Goal: Information Seeking & Learning: Learn about a topic

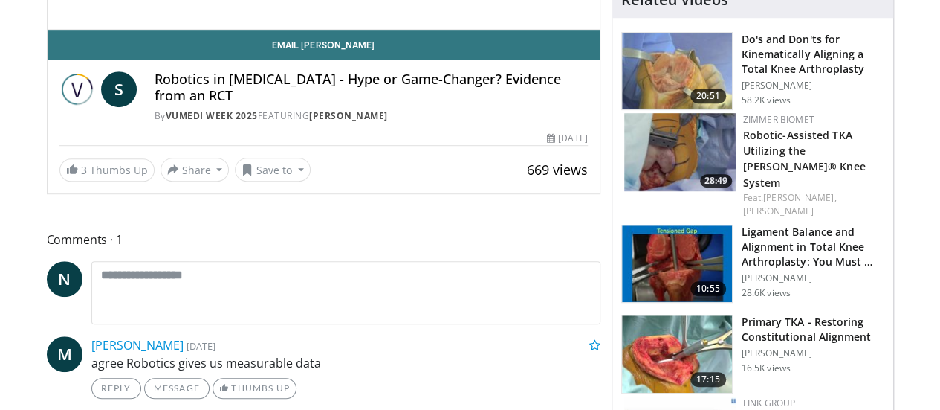
scroll to position [71, 0]
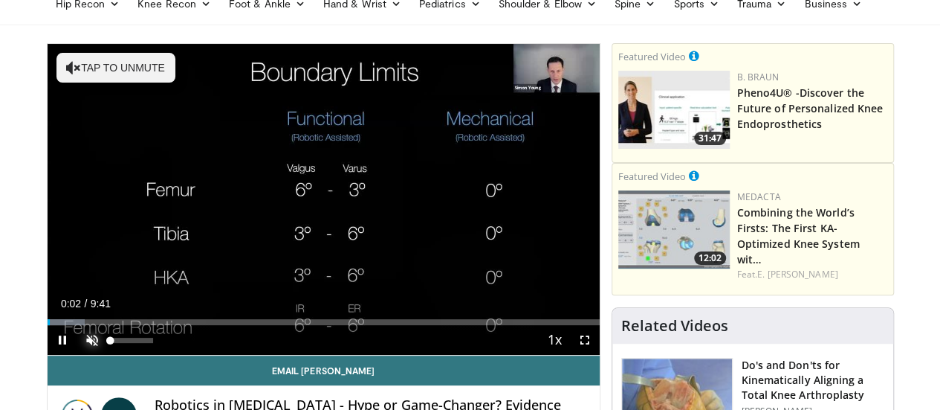
click at [77, 355] on span "Video Player" at bounding box center [92, 340] width 30 height 30
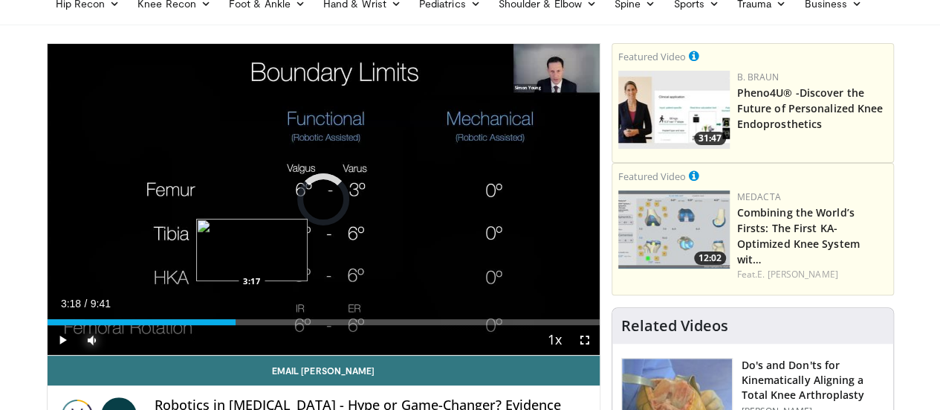
click at [214, 325] on div "Loaded : 6.81% 3:18 3:17" at bounding box center [324, 322] width 552 height 6
click at [239, 325] on div "Progress Bar" at bounding box center [264, 322] width 74 height 6
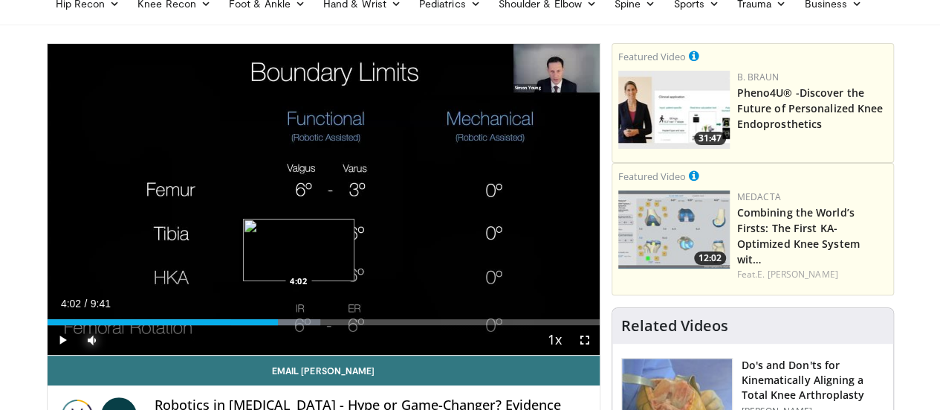
click at [261, 325] on div "Loaded : 49.43% 4:02 4:02" at bounding box center [324, 318] width 552 height 14
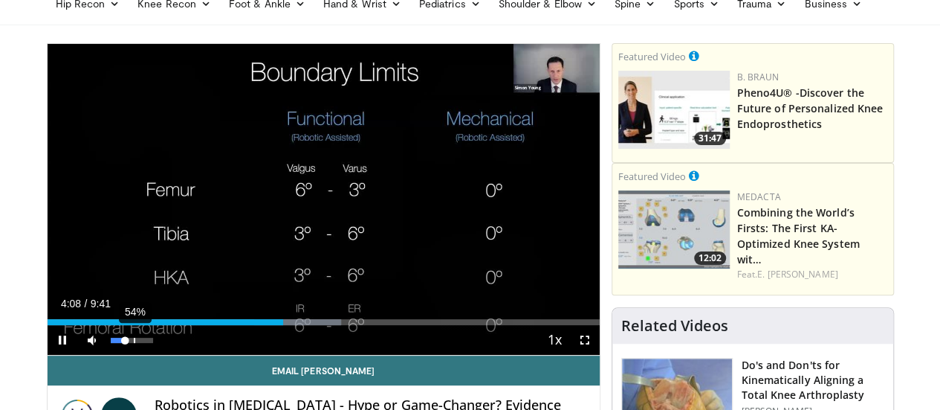
click at [106, 355] on div "54%" at bounding box center [132, 340] width 52 height 30
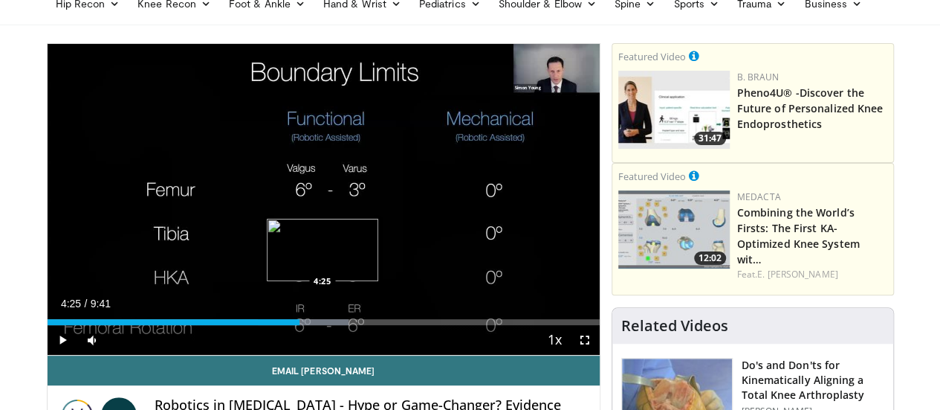
click at [285, 325] on div "Progress Bar" at bounding box center [303, 322] width 91 height 6
click at [307, 325] on div "Progress Bar" at bounding box center [314, 322] width 86 height 6
click at [297, 325] on div "4:50" at bounding box center [186, 322] width 276 height 6
click at [271, 325] on div "Loaded : 60.16% 4:12 4:12" at bounding box center [324, 322] width 552 height 6
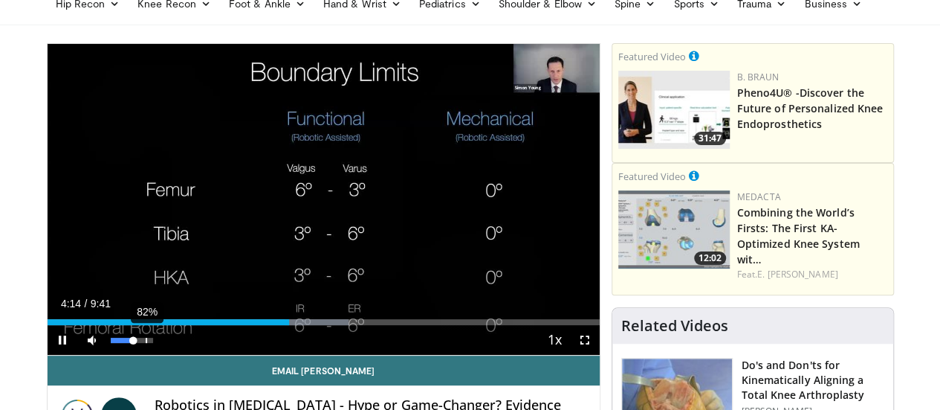
click at [108, 355] on div "82%" at bounding box center [132, 340] width 52 height 30
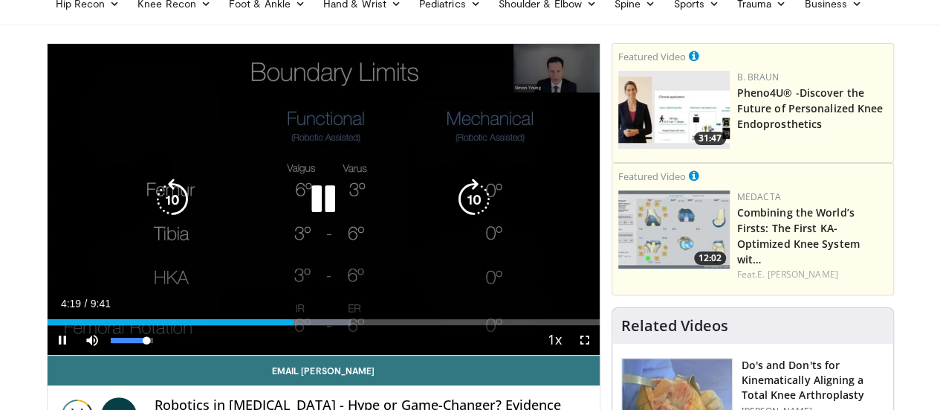
drag, startPoint x: 94, startPoint y: 366, endPoint x: 109, endPoint y: 366, distance: 15.6
click at [111, 343] on div "Volume Level" at bounding box center [129, 340] width 36 height 5
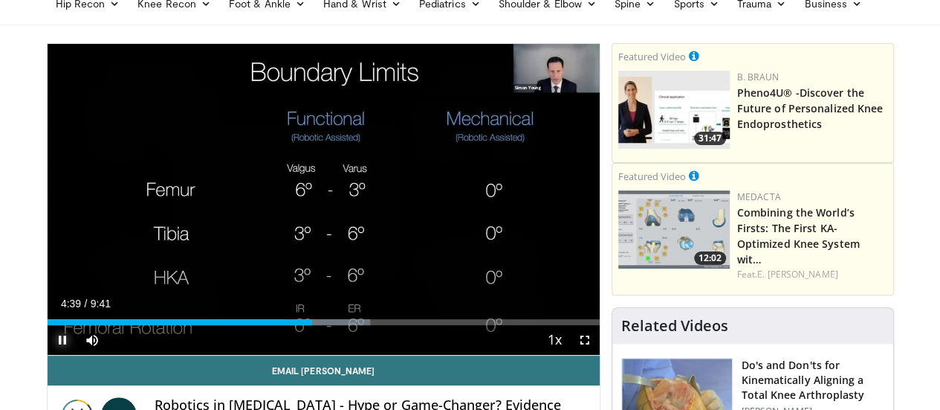
click at [48, 355] on span "Video Player" at bounding box center [63, 340] width 30 height 30
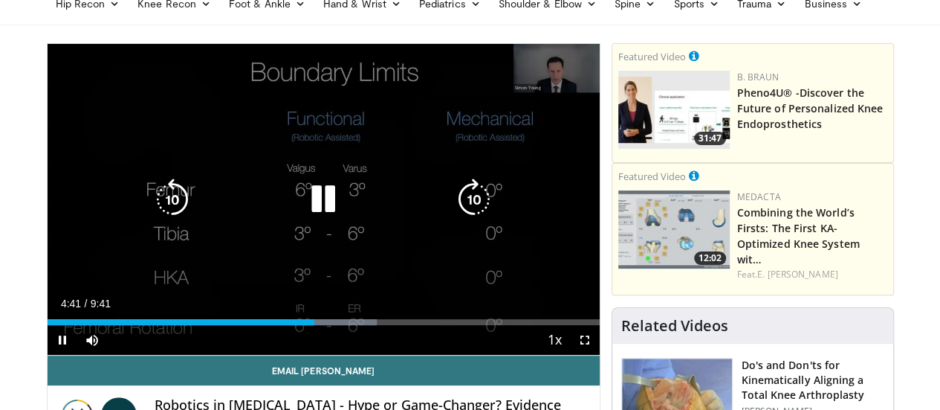
drag, startPoint x: 25, startPoint y: 367, endPoint x: 42, endPoint y: 207, distance: 160.7
click at [48, 207] on div "10 seconds Tap to unmute" at bounding box center [324, 199] width 552 height 311
click at [71, 142] on div "10 seconds Tap to unmute" at bounding box center [324, 199] width 552 height 311
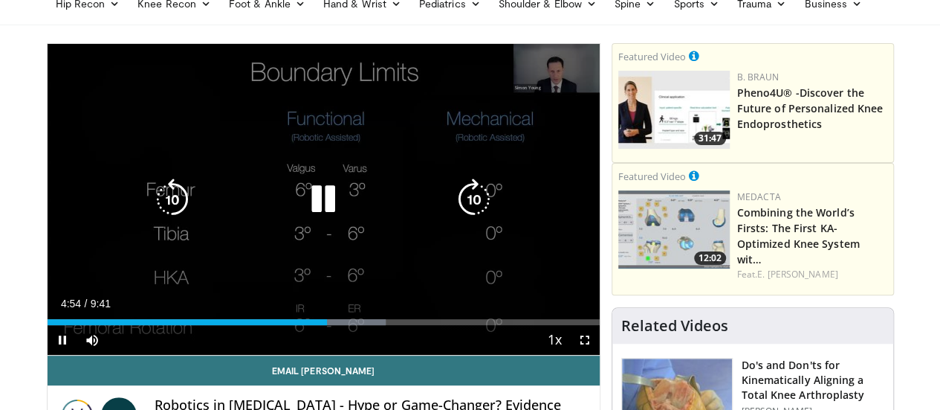
click at [303, 220] on icon "Video Player" at bounding box center [324, 199] width 42 height 42
click at [313, 218] on icon "Video Player" at bounding box center [324, 199] width 42 height 42
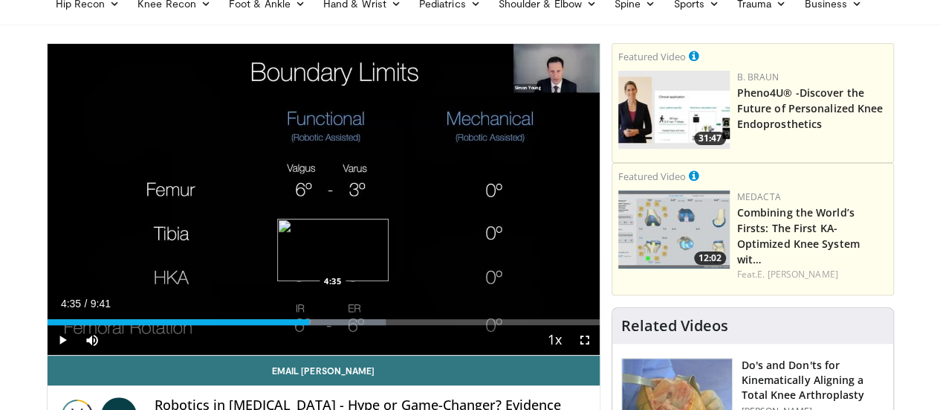
click at [294, 325] on div "4:35" at bounding box center [179, 322] width 262 height 6
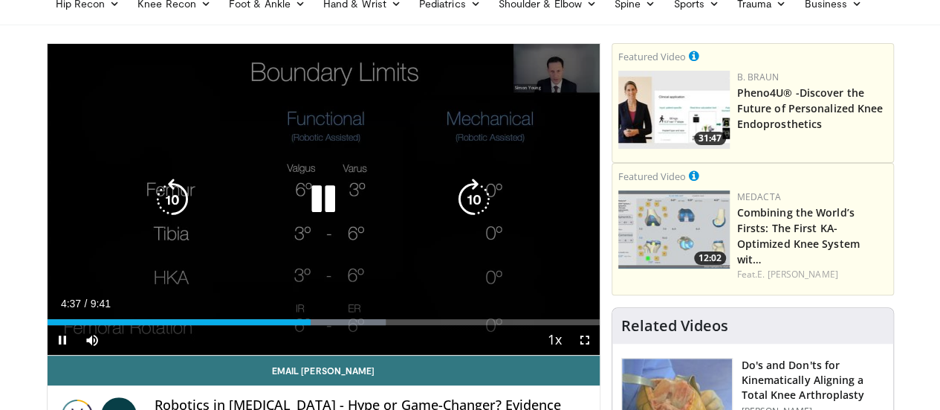
click at [312, 215] on icon "Video Player" at bounding box center [324, 199] width 42 height 42
click at [315, 215] on icon "Video Player" at bounding box center [324, 199] width 42 height 42
click at [355, 138] on div "10 seconds Tap to unmute" at bounding box center [324, 199] width 552 height 311
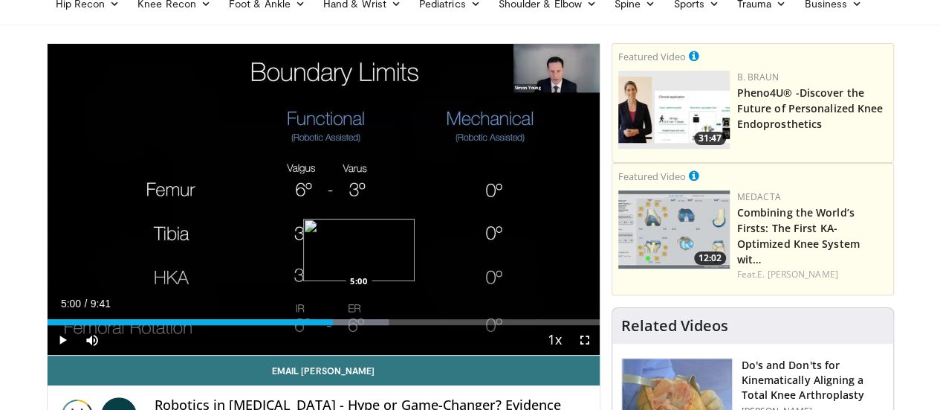
click at [321, 325] on div "Loaded : 61.88% 5:00 5:00" at bounding box center [324, 322] width 552 height 6
click at [329, 325] on div "Loaded : 63.07% 5:08 5:08" at bounding box center [324, 322] width 552 height 6
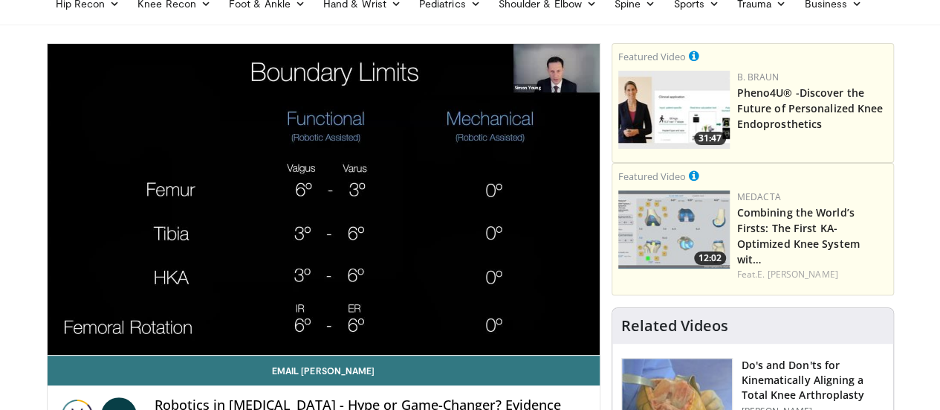
click at [342, 349] on video-js "**********" at bounding box center [324, 199] width 552 height 311
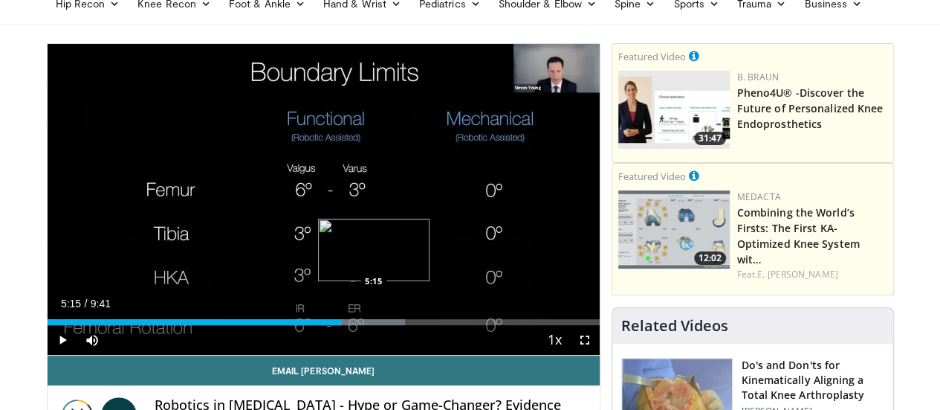
click at [336, 325] on div "Progress Bar" at bounding box center [360, 322] width 90 height 6
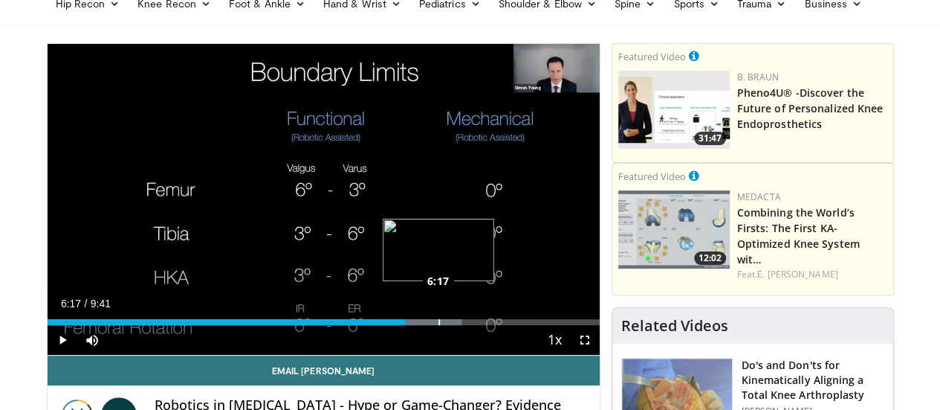
click at [401, 325] on div "Loaded : 75.01% 6:17 6:17" at bounding box center [324, 322] width 552 height 6
click at [415, 325] on div "Progress Bar" at bounding box center [422, 322] width 88 height 6
click at [434, 325] on div "Loaded : 80.12% 6:50 6:50" at bounding box center [324, 322] width 552 height 6
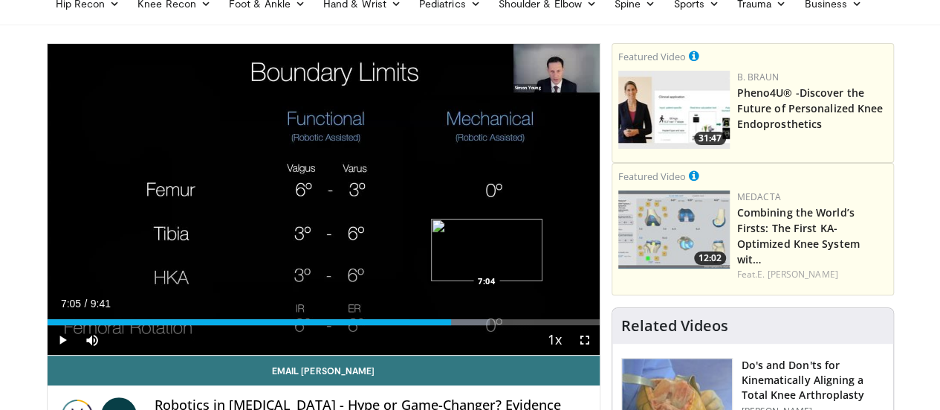
click at [449, 325] on div "Loaded : 80.12% 6:51 7:04" at bounding box center [324, 322] width 552 height 6
click at [462, 325] on div "Loaded : 84.22% 7:18 7:18" at bounding box center [324, 322] width 552 height 6
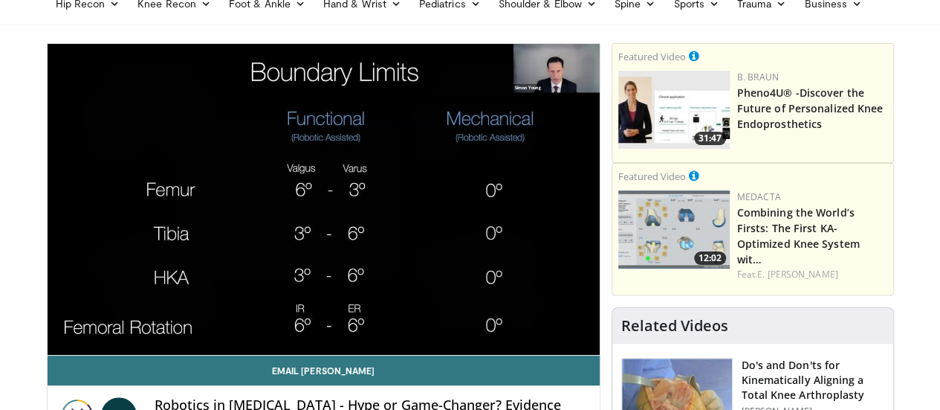
click at [476, 349] on video-js "**********" at bounding box center [324, 199] width 552 height 311
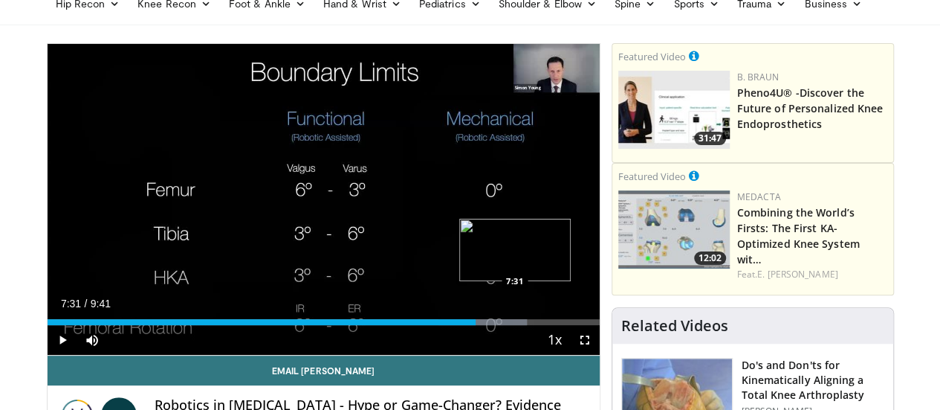
click at [477, 325] on div "Loaded : 86.94% 7:31 7:31" at bounding box center [324, 322] width 552 height 6
click at [486, 325] on div "Loaded : 88.65% 7:41 7:40" at bounding box center [324, 322] width 552 height 6
click at [505, 325] on div "Loaded : 90.35% 7:41 7:59" at bounding box center [324, 322] width 552 height 6
click at [494, 325] on div "7:49" at bounding box center [271, 322] width 446 height 6
click at [513, 325] on div "Progress Bar" at bounding box center [516, 322] width 85 height 6
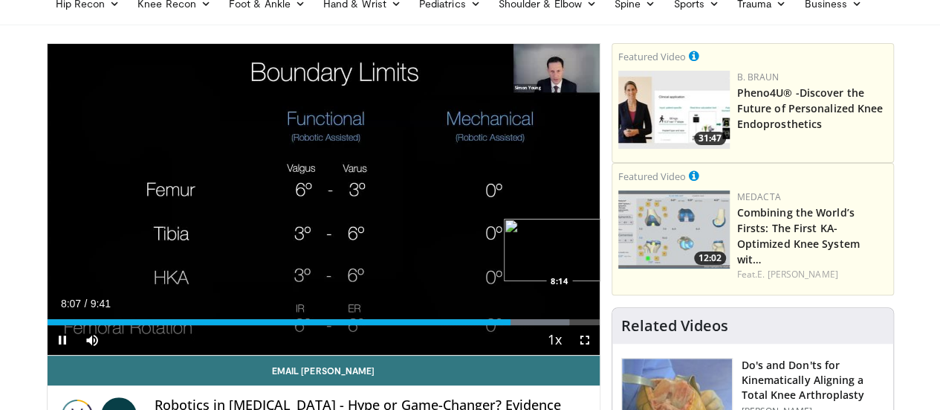
click at [522, 325] on div "Loaded : 94.53% 8:07 8:14" at bounding box center [324, 322] width 552 height 6
click at [544, 325] on div "Loaded : 98.88% 8:34 8:36" at bounding box center [324, 322] width 552 height 6
click at [600, 325] on div "Progress Bar" at bounding box center [600, 322] width 1 height 6
click at [589, 325] on div "Progress Bar" at bounding box center [564, 322] width 72 height 6
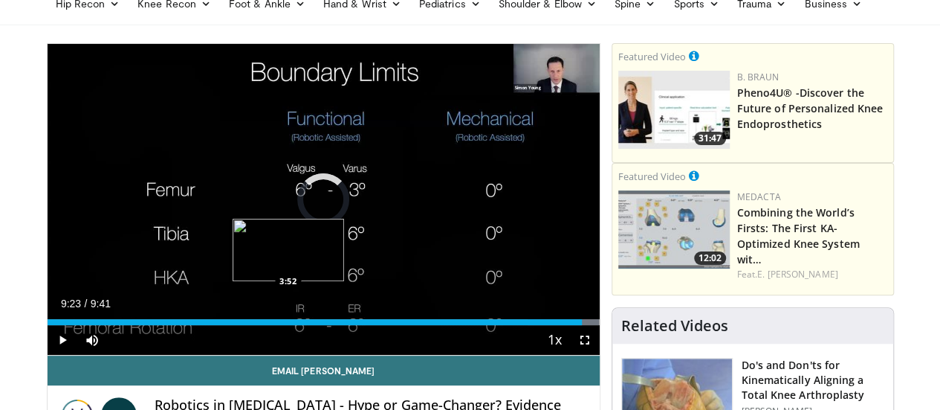
click at [250, 325] on div "9:23" at bounding box center [315, 322] width 535 height 6
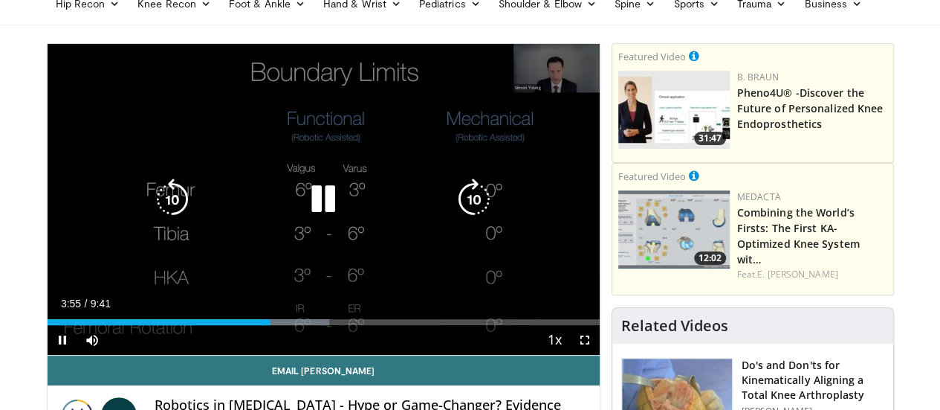
click at [152, 220] on icon "Video Player" at bounding box center [173, 199] width 42 height 42
click at [319, 210] on icon "Video Player" at bounding box center [324, 199] width 42 height 42
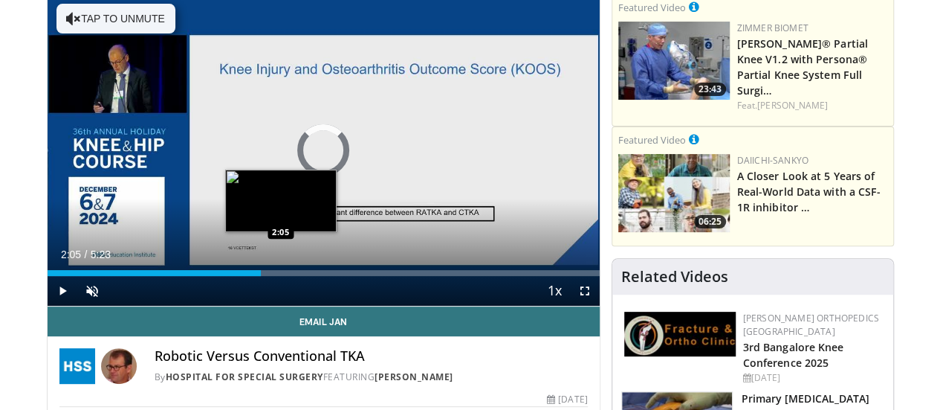
click at [242, 276] on div "Loaded : 0.00% 0:00 2:05" at bounding box center [324, 269] width 552 height 14
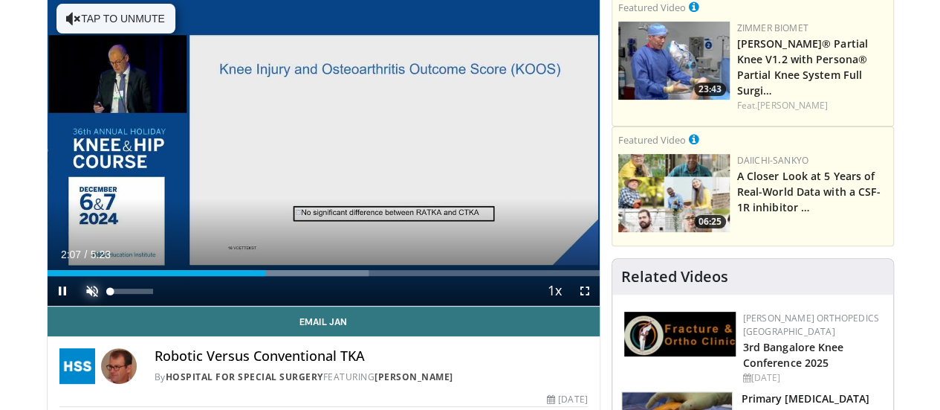
click at [77, 306] on span "Video Player" at bounding box center [92, 291] width 30 height 30
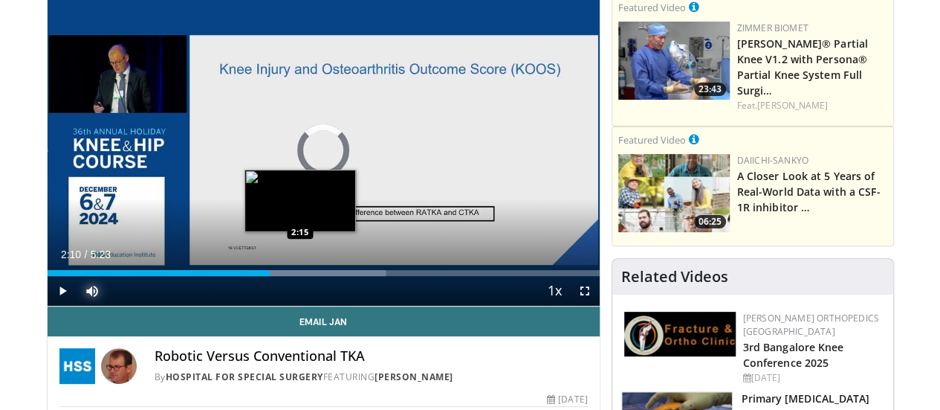
click at [262, 276] on div "Progress Bar" at bounding box center [319, 273] width 134 height 6
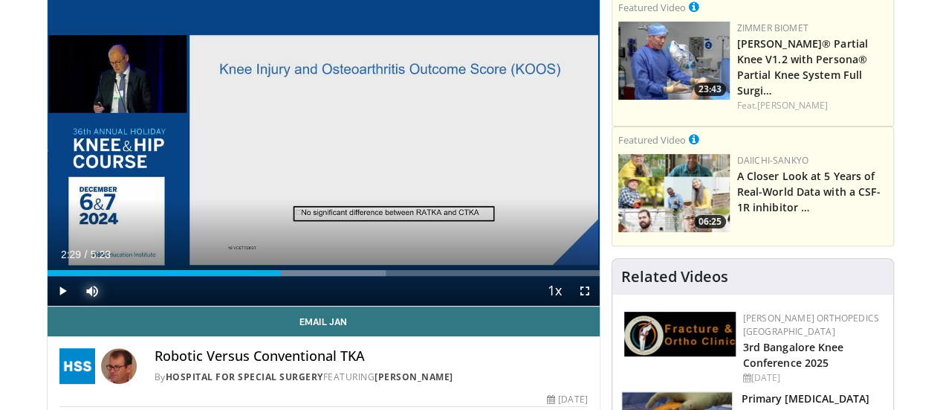
click at [287, 276] on div "Progress Bar" at bounding box center [319, 273] width 134 height 6
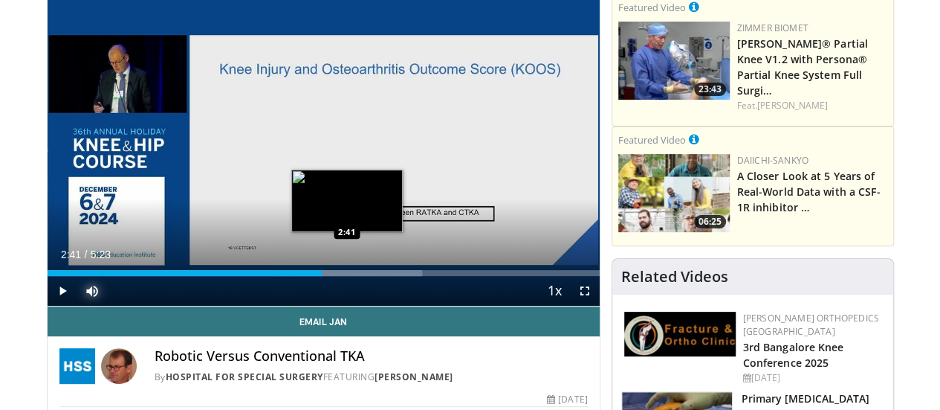
click at [309, 276] on div "Loaded : 67.93% 2:41 2:41" at bounding box center [324, 273] width 552 height 6
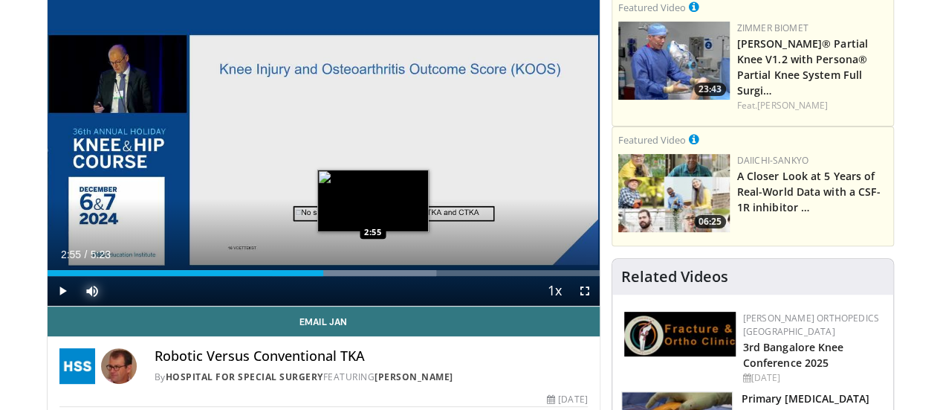
click at [335, 276] on div "Progress Bar" at bounding box center [354, 273] width 164 height 6
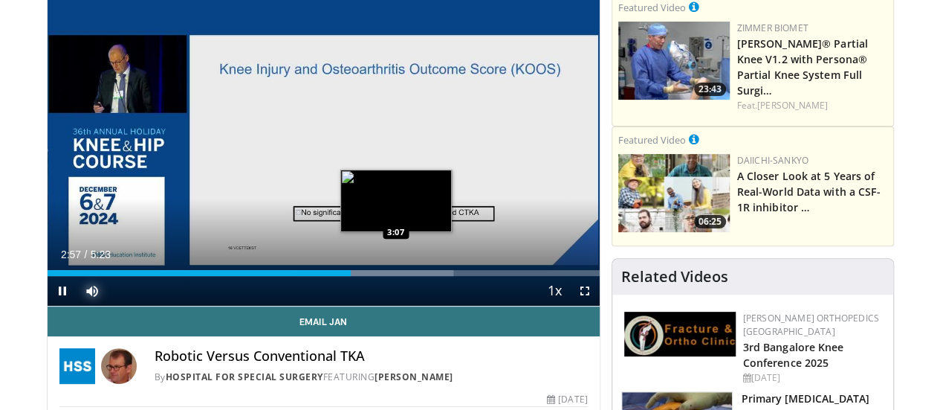
click at [358, 276] on div "Progress Bar" at bounding box center [374, 273] width 157 height 6
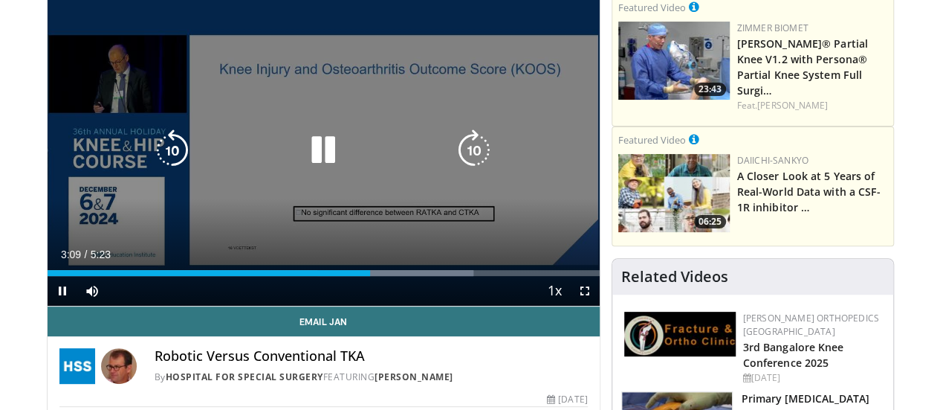
click at [375, 300] on video-js "**********" at bounding box center [324, 150] width 552 height 311
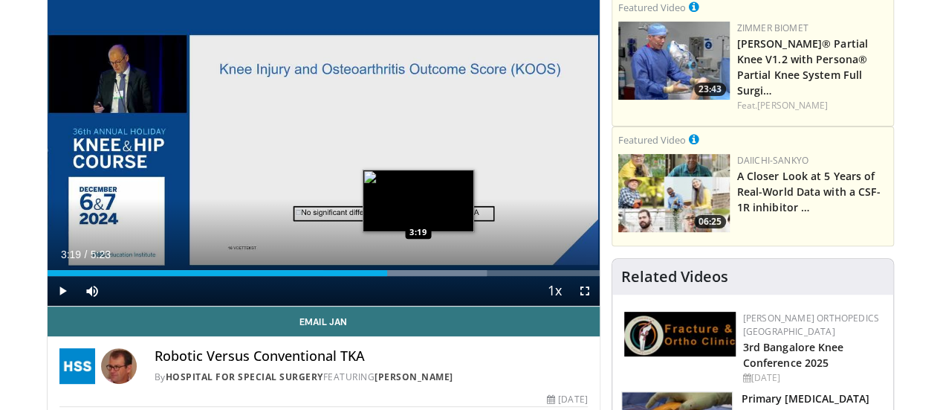
click at [381, 276] on div "Progress Bar" at bounding box center [405, 273] width 164 height 6
click at [397, 276] on div "Progress Bar" at bounding box center [422, 273] width 164 height 6
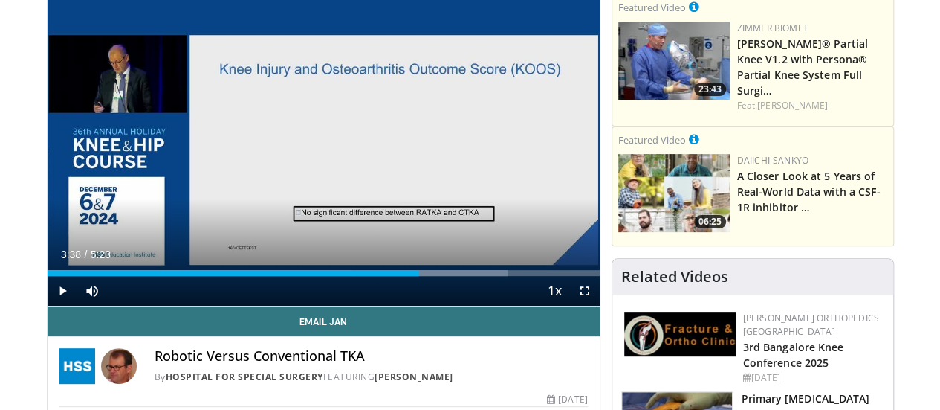
click at [416, 276] on div "Progress Bar" at bounding box center [430, 273] width 156 height 6
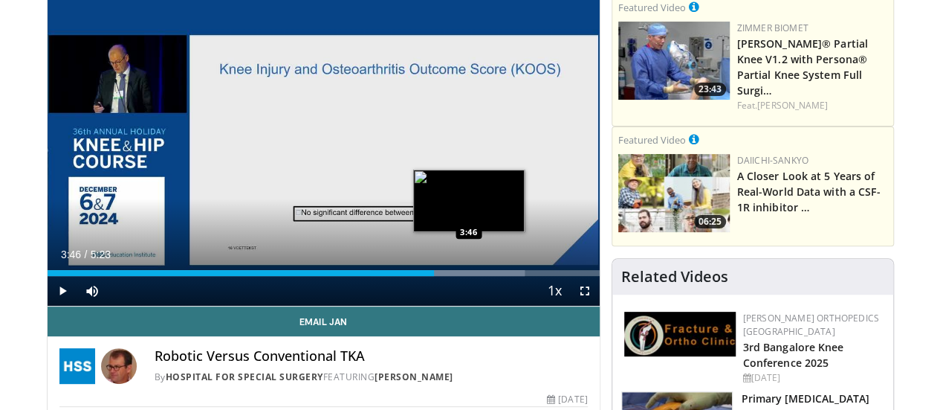
click at [431, 276] on div "Progress Bar" at bounding box center [447, 273] width 153 height 6
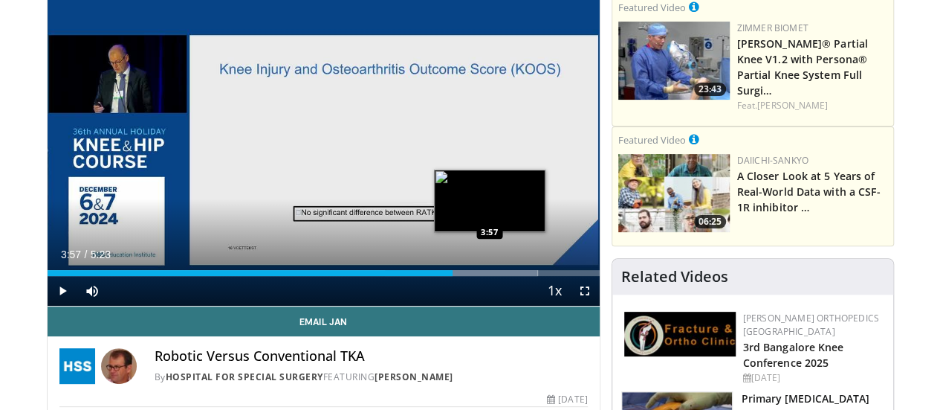
click at [452, 276] on div "Progress Bar" at bounding box center [461, 273] width 153 height 6
click at [471, 276] on div "Progress Bar" at bounding box center [480, 273] width 157 height 6
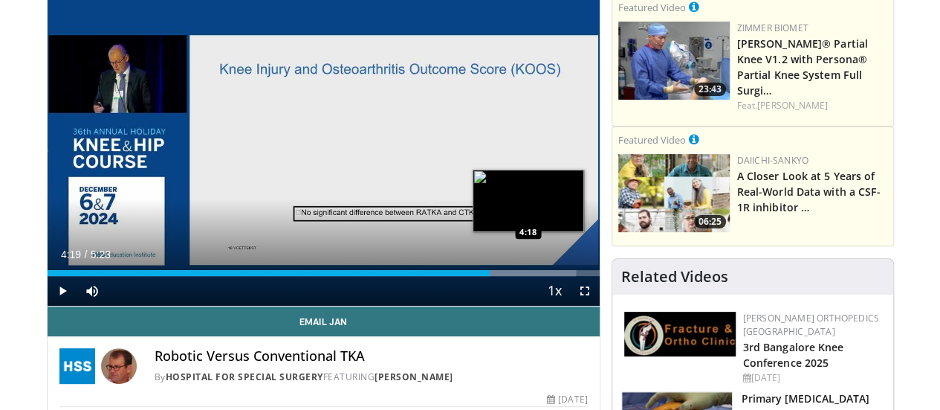
click at [492, 276] on div "Progress Bar" at bounding box center [498, 273] width 153 height 6
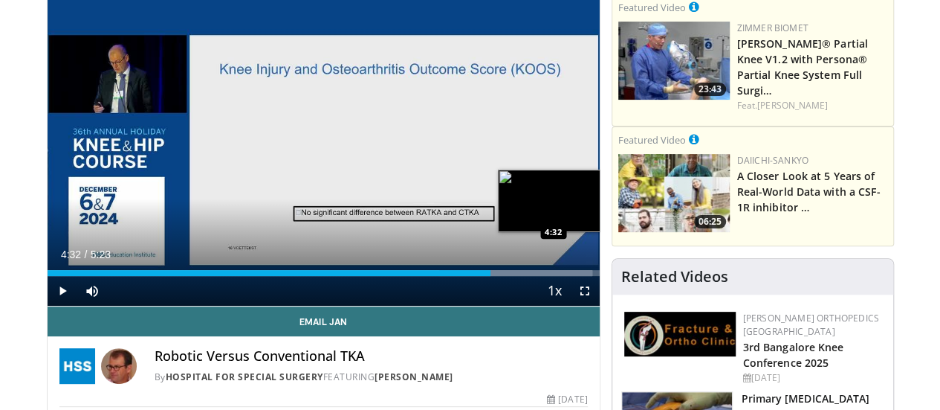
click at [517, 276] on div "Progress Bar" at bounding box center [515, 273] width 153 height 6
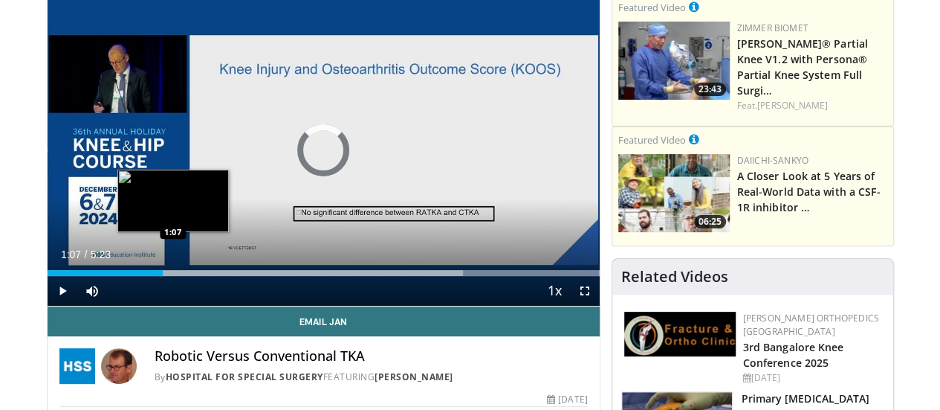
click at [136, 276] on div "Loaded : 100.00% 1:07 1:07" at bounding box center [324, 273] width 552 height 6
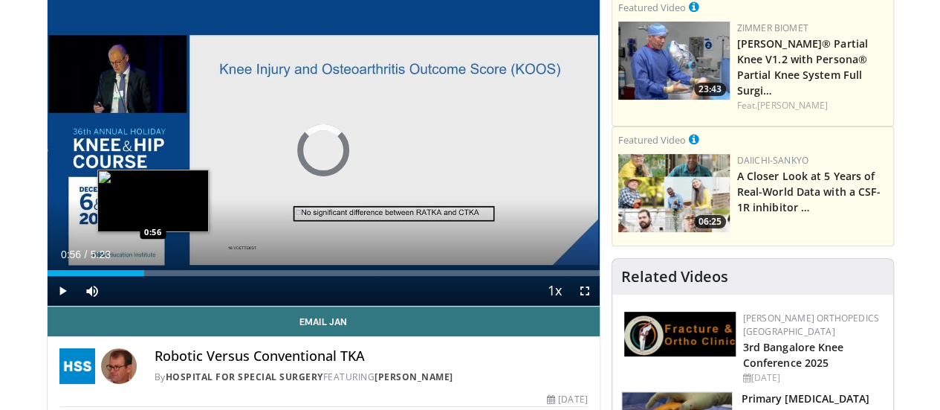
click at [115, 276] on div "Loaded : 0.00% 0:56 0:56" at bounding box center [324, 273] width 552 height 6
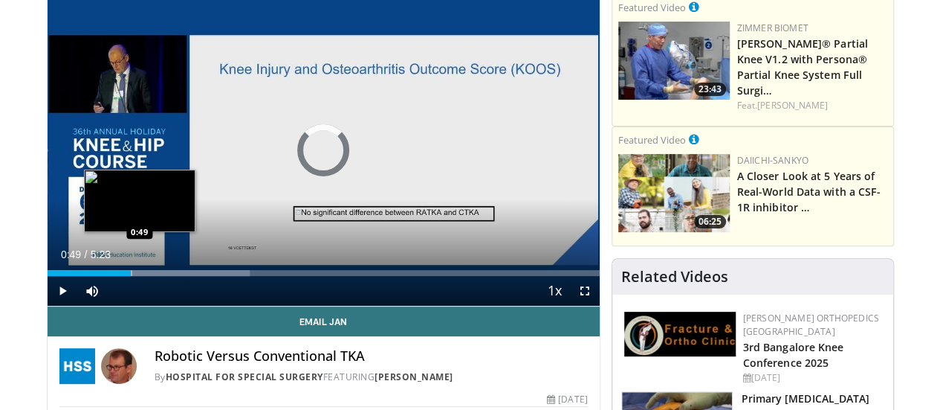
click at [101, 276] on div "0:58" at bounding box center [90, 273] width 84 height 6
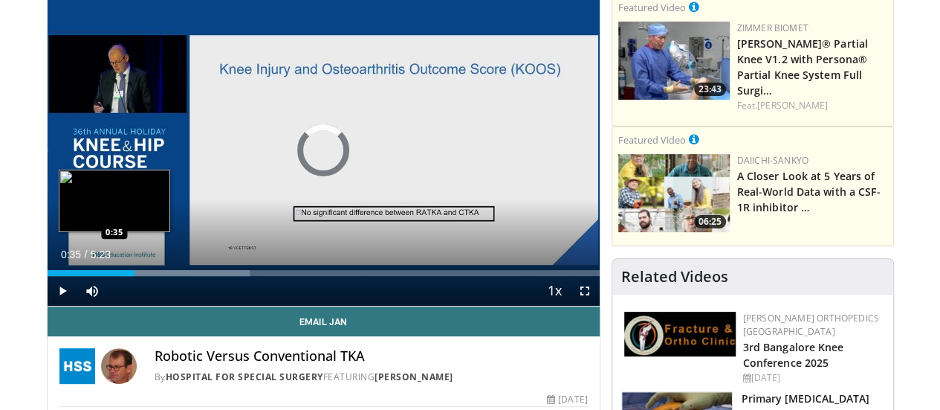
click at [76, 276] on div "0:35" at bounding box center [91, 273] width 87 height 6
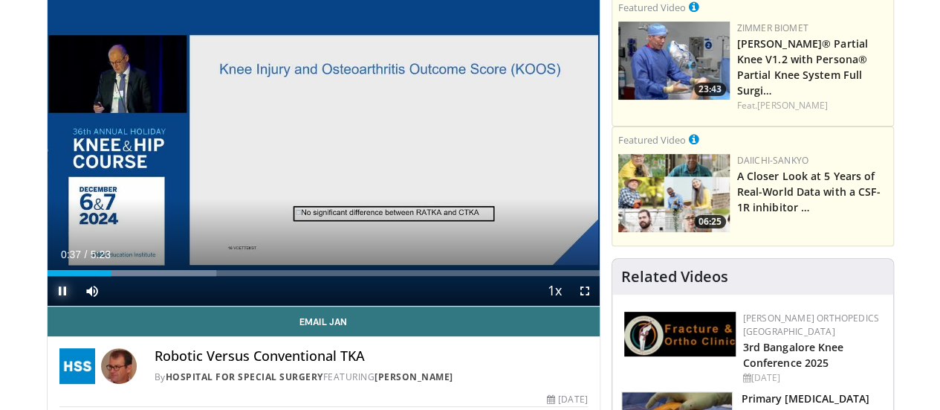
click at [48, 306] on span "Video Player" at bounding box center [63, 291] width 30 height 30
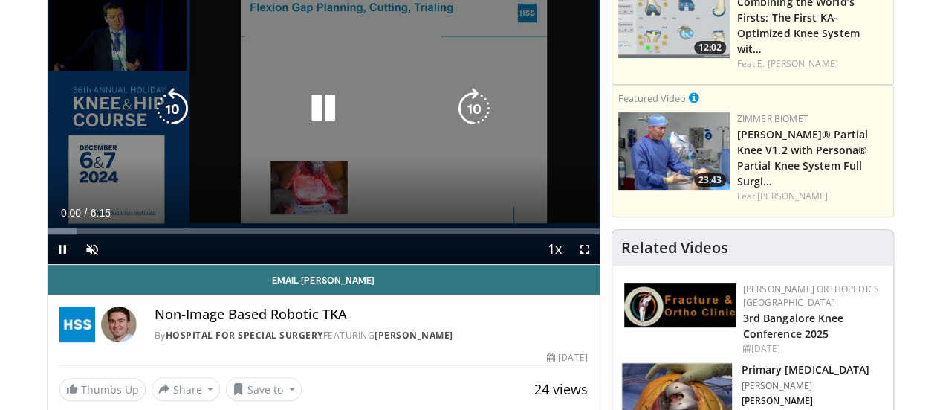
scroll to position [163, 0]
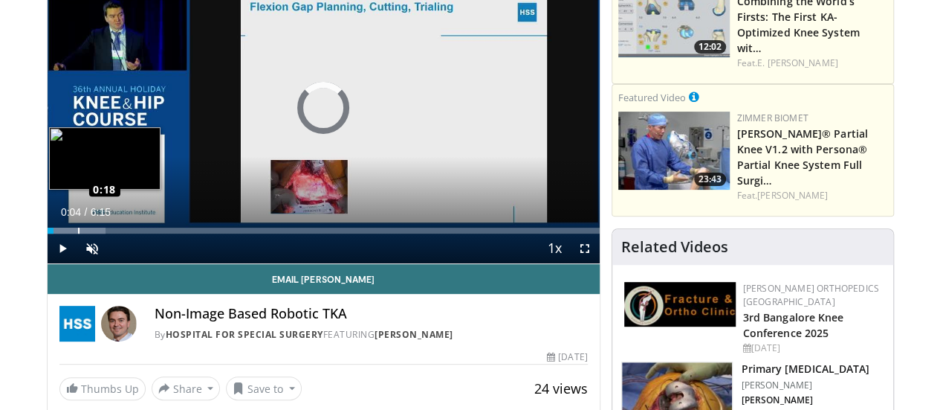
click at [48, 233] on div "Loaded : 10.57% 0:18 0:18" at bounding box center [324, 230] width 552 height 6
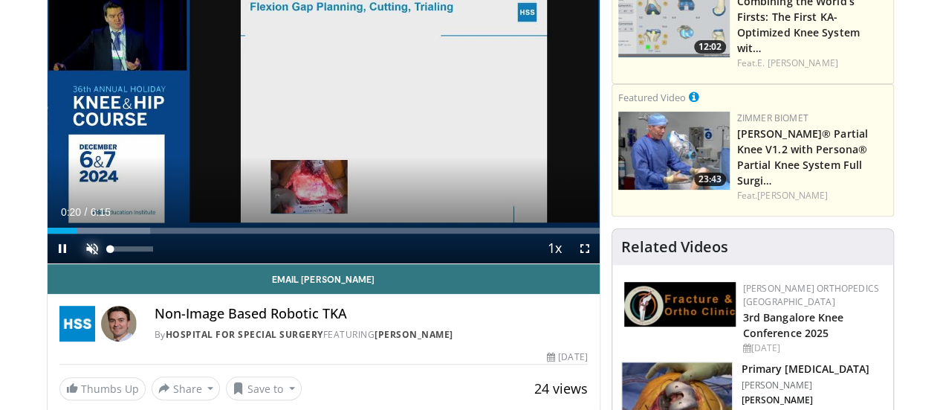
click at [77, 263] on span "Video Player" at bounding box center [92, 248] width 30 height 30
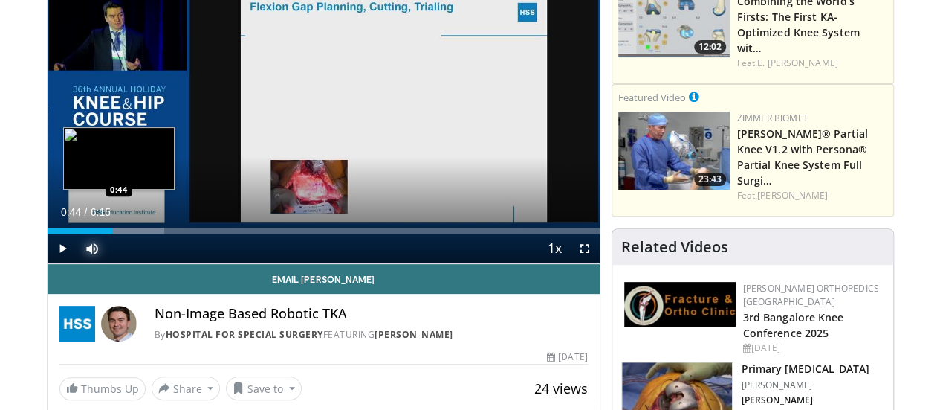
click at [80, 233] on div "Loaded : 21.15% 0:44 0:44" at bounding box center [324, 230] width 552 height 6
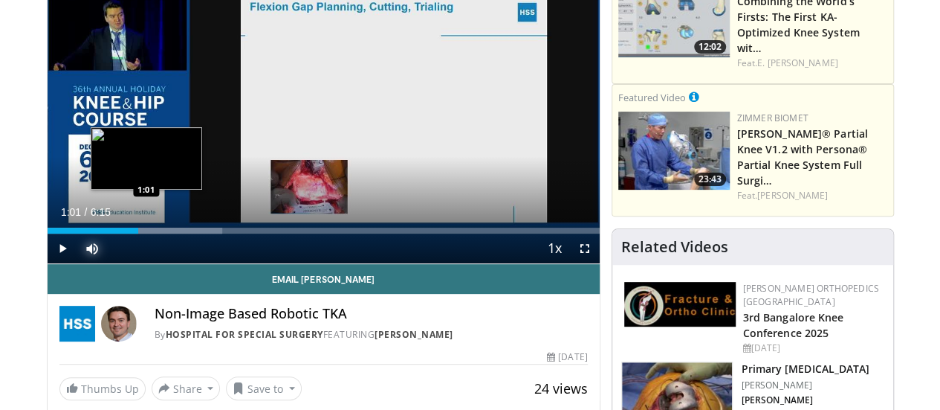
click at [109, 233] on div "Loaded : 31.72% 1:01 1:01" at bounding box center [324, 230] width 552 height 6
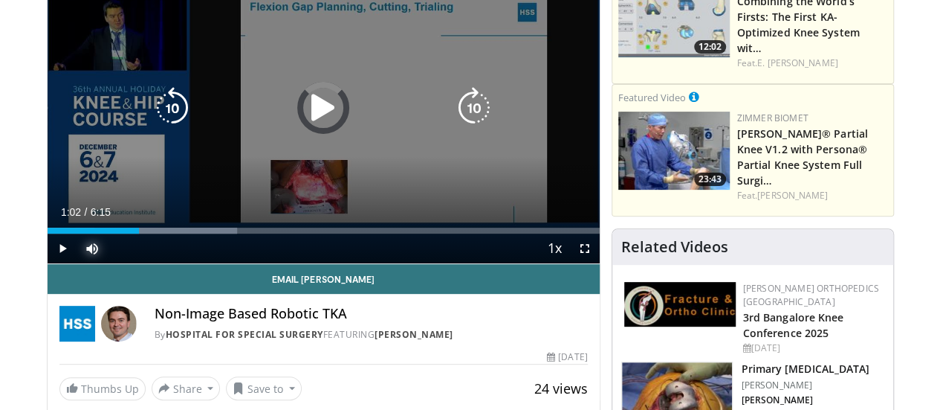
click at [118, 233] on div "Progress Bar" at bounding box center [165, 230] width 143 height 6
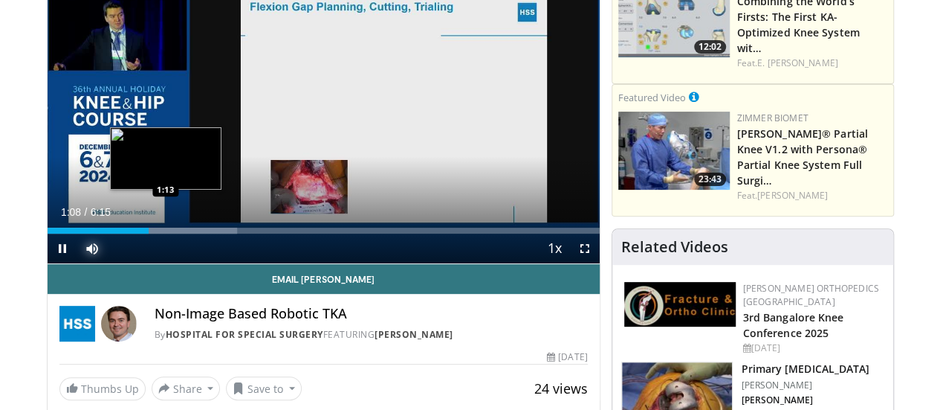
click at [128, 233] on div "Loaded : 34.36% 1:09 1:13" at bounding box center [324, 230] width 552 height 6
click at [138, 233] on div "Progress Bar" at bounding box center [183, 230] width 137 height 6
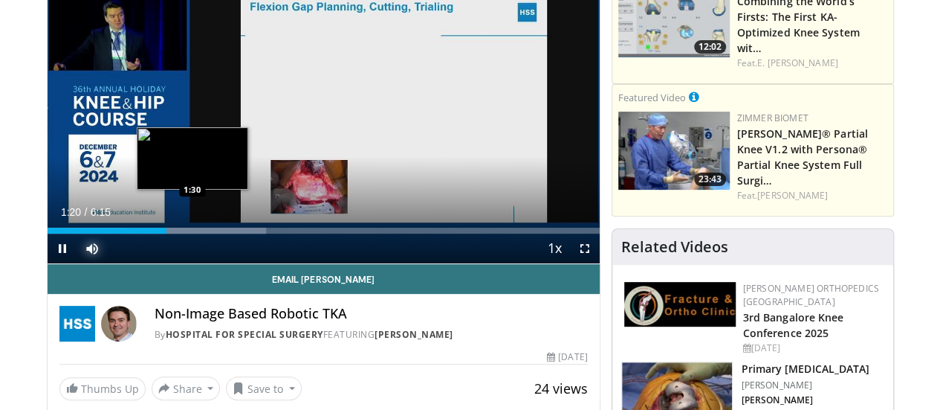
click at [155, 233] on div "Loaded : 39.65% 1:21 1:30" at bounding box center [324, 226] width 552 height 14
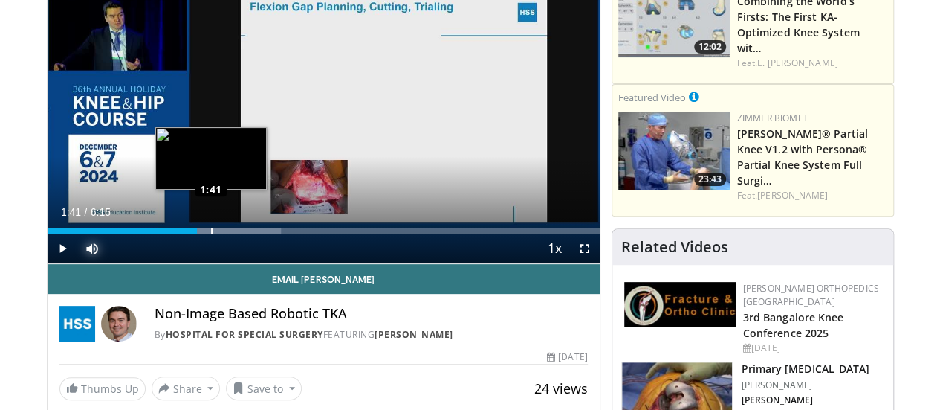
click at [173, 233] on div "Loaded : 42.30% 1:37 1:41" at bounding box center [324, 230] width 552 height 6
click at [185, 233] on div "Progress Bar" at bounding box center [224, 230] width 142 height 6
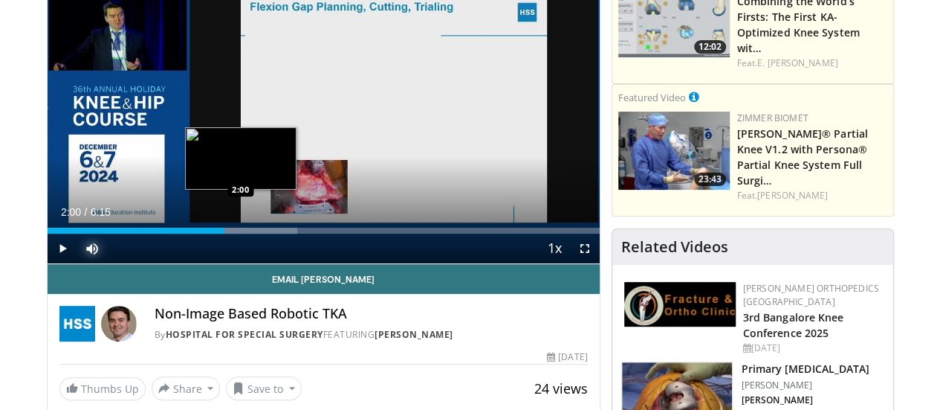
click at [203, 233] on div "Progress Bar" at bounding box center [230, 230] width 133 height 6
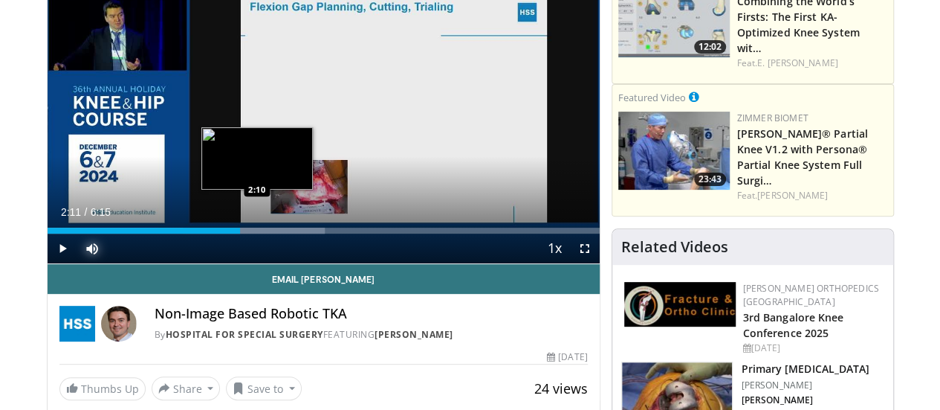
click at [219, 233] on div "Loaded : 50.23% 2:01 2:10" at bounding box center [324, 230] width 552 height 6
click at [231, 233] on div "Progress Bar" at bounding box center [268, 230] width 142 height 6
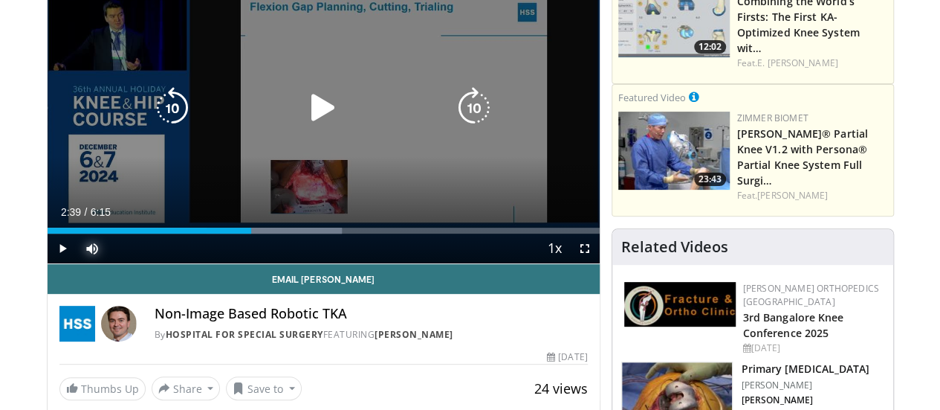
click at [265, 233] on div "Progress Bar" at bounding box center [274, 230] width 135 height 6
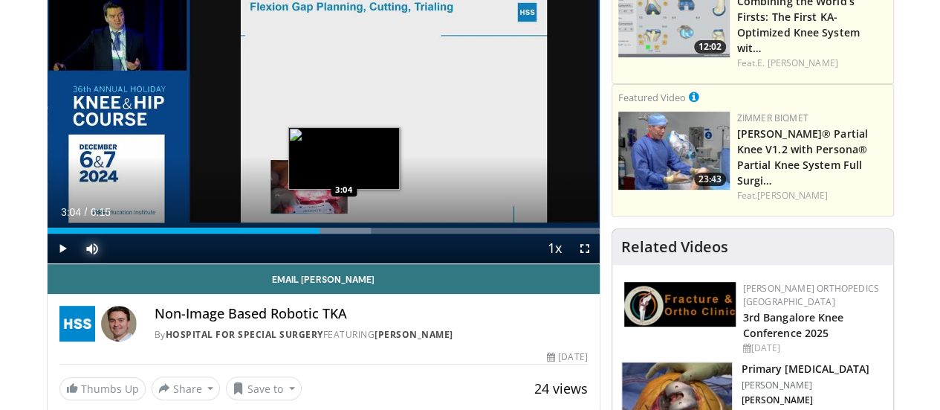
click at [306, 233] on div "Loaded : 58.62% 3:04 3:04" at bounding box center [324, 230] width 552 height 6
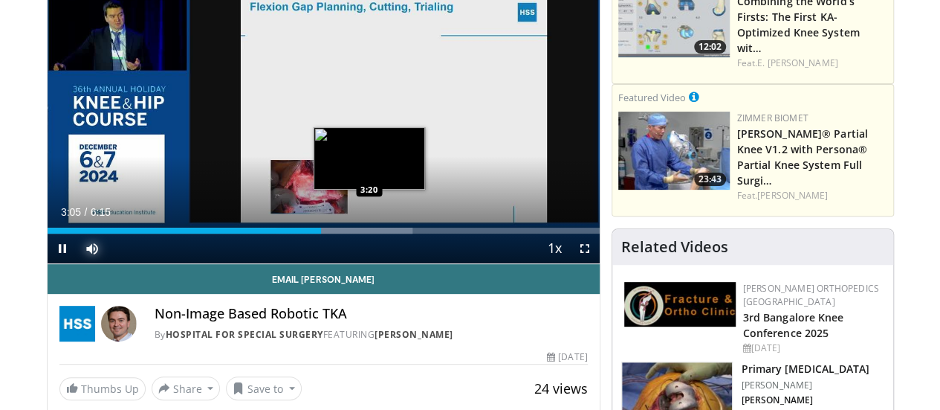
click at [332, 233] on div "Loaded : 66.09% 3:05 3:20" at bounding box center [324, 230] width 552 height 6
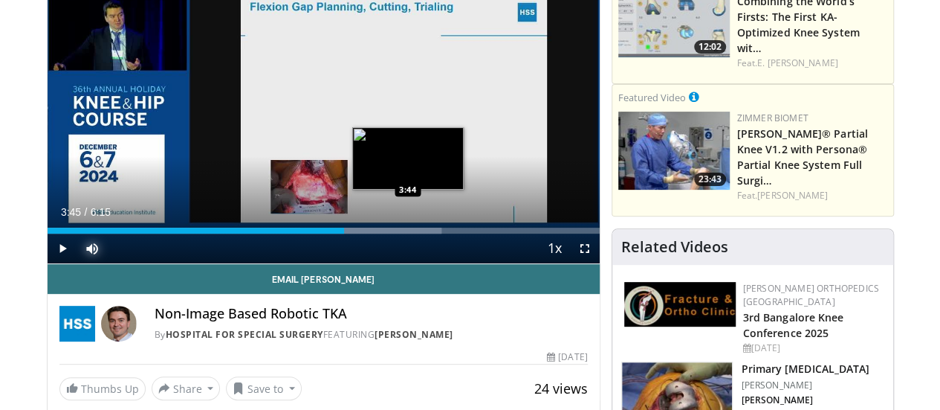
click at [371, 233] on div "Progress Bar" at bounding box center [370, 230] width 141 height 6
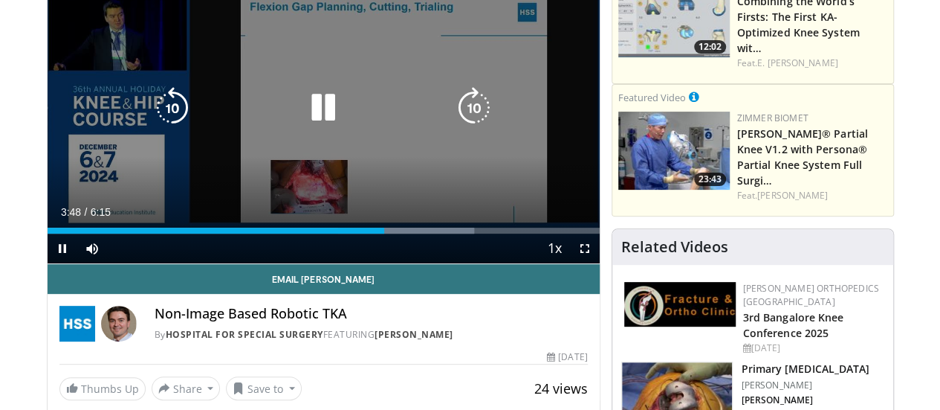
click at [309, 123] on icon "Video Player" at bounding box center [324, 108] width 42 height 42
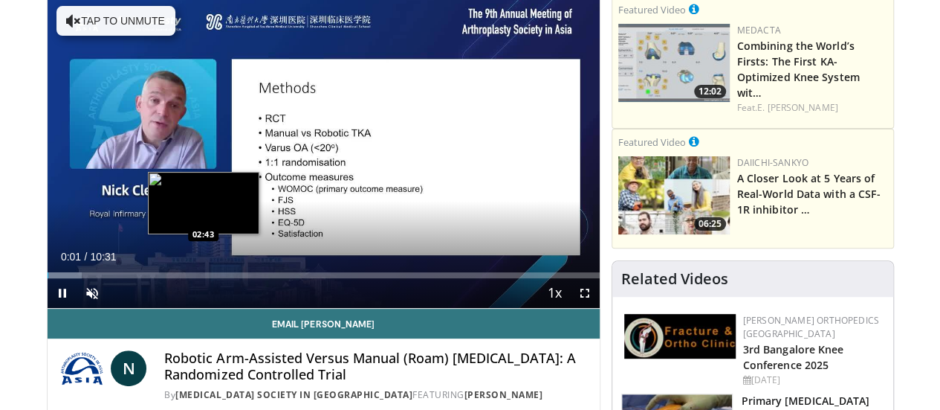
scroll to position [114, 0]
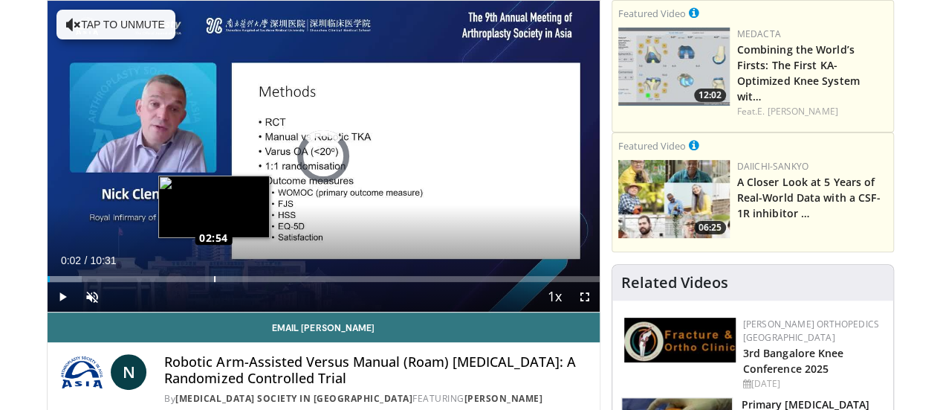
click at [176, 282] on div "Loaded : 6.27% 02:54 02:54" at bounding box center [324, 279] width 552 height 6
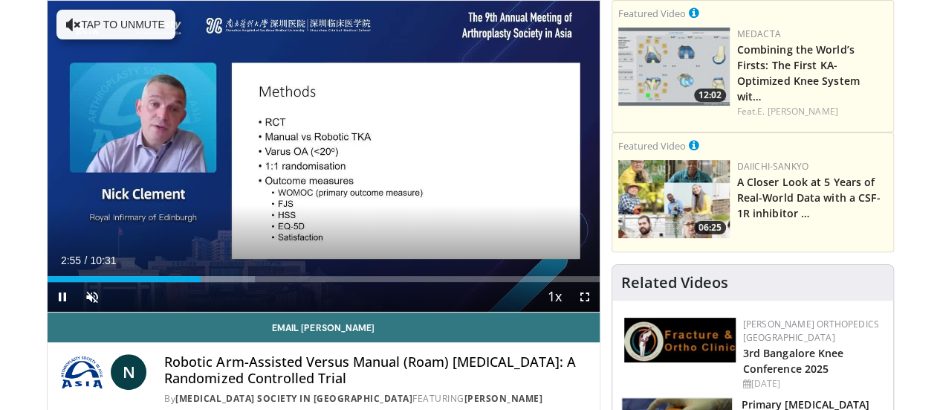
click at [55, 312] on video-js "**********" at bounding box center [324, 156] width 552 height 311
click at [77, 311] on span "Video Player" at bounding box center [92, 297] width 30 height 30
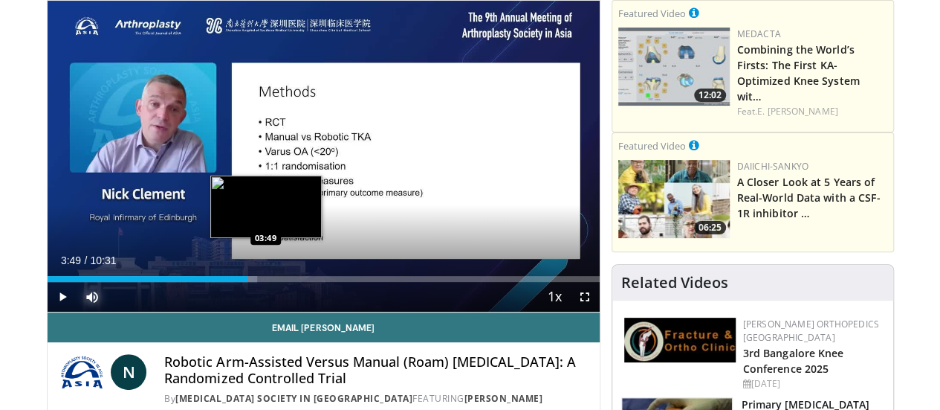
click at [227, 282] on div "Loaded : 38.00% 03:49 03:49" at bounding box center [324, 279] width 552 height 6
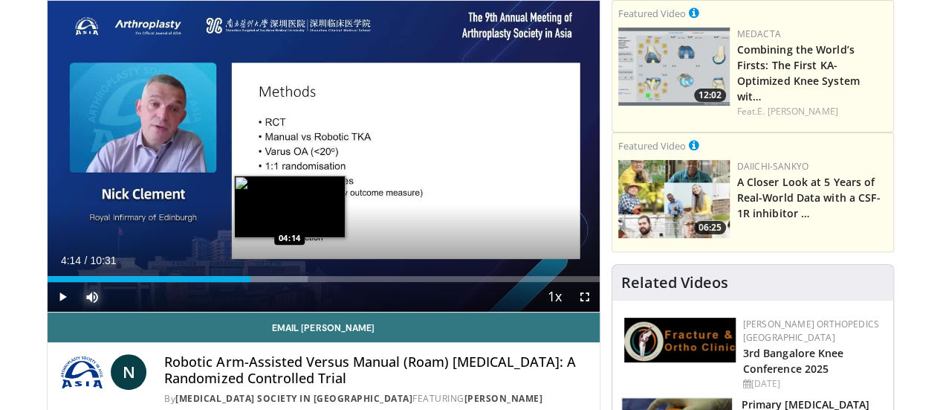
click at [251, 282] on div "Progress Bar" at bounding box center [265, 279] width 83 height 6
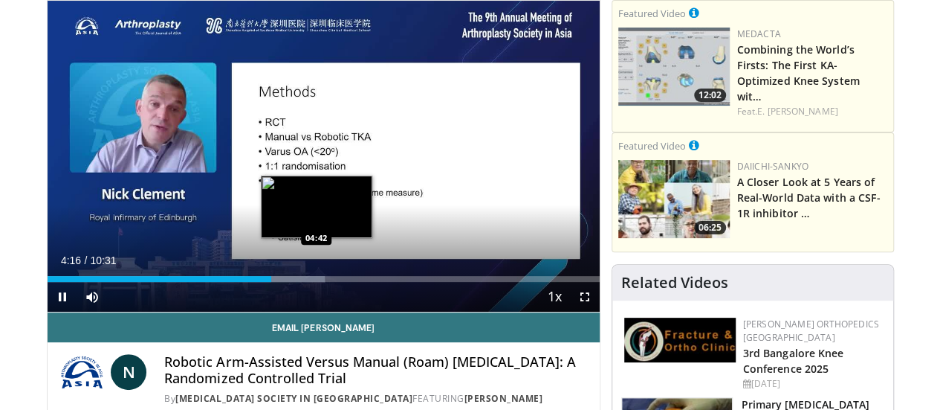
click at [279, 309] on video-js "**********" at bounding box center [324, 156] width 552 height 311
click at [269, 282] on div "Progress Bar" at bounding box center [286, 279] width 81 height 6
click at [290, 282] on div "Progress Bar" at bounding box center [302, 279] width 82 height 6
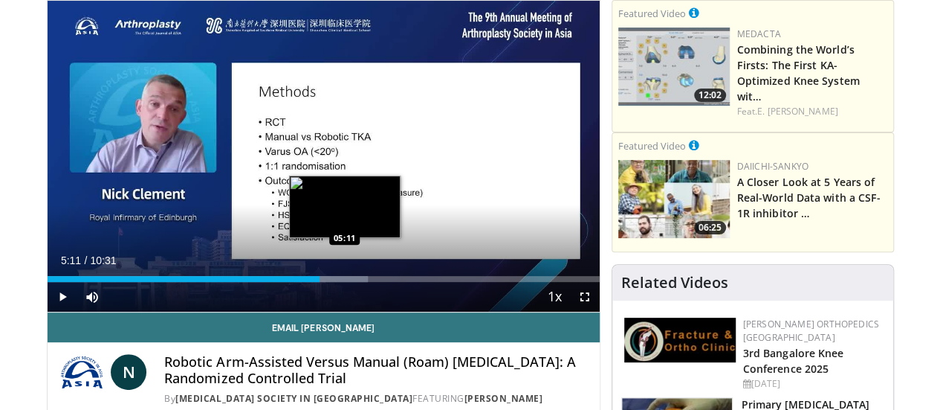
click at [307, 282] on div "Progress Bar" at bounding box center [331, 279] width 74 height 6
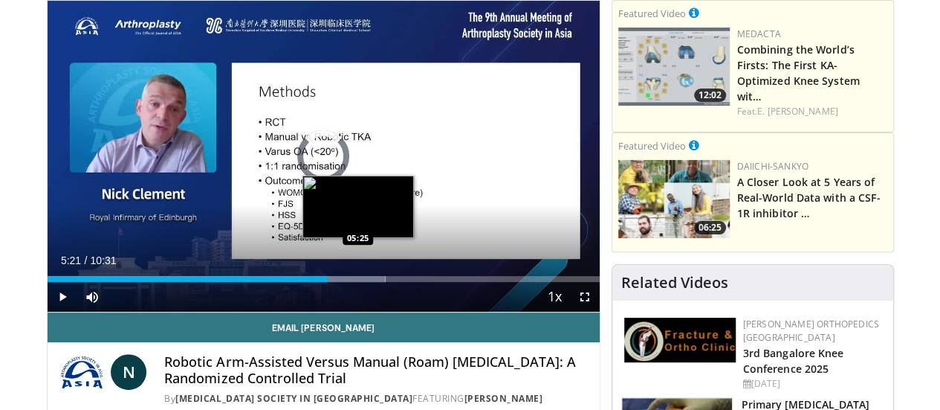
click at [320, 282] on div "Loaded : 61.24% 05:21 05:25" at bounding box center [324, 279] width 552 height 6
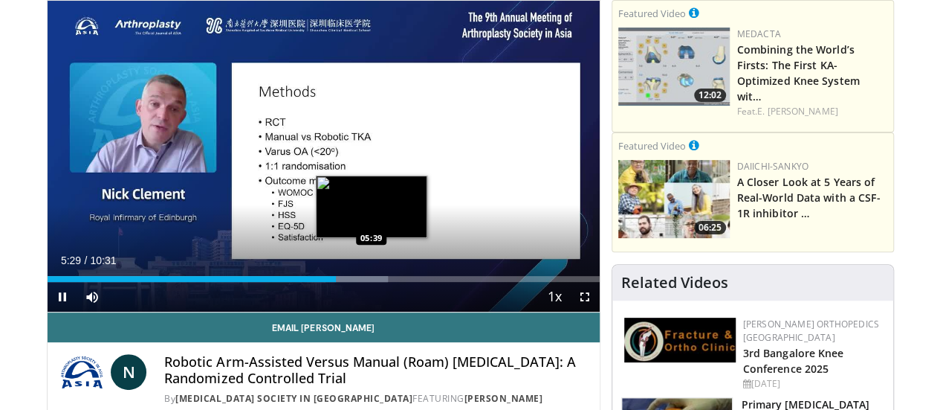
click at [334, 282] on div "Progress Bar" at bounding box center [348, 279] width 82 height 6
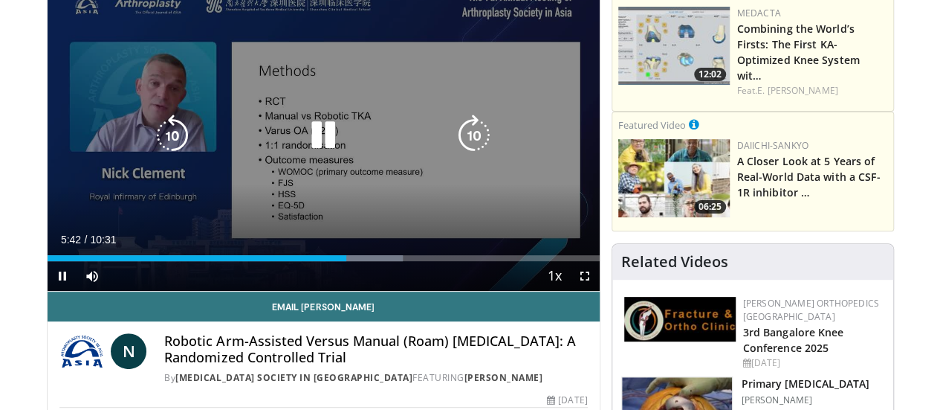
scroll to position [136, 0]
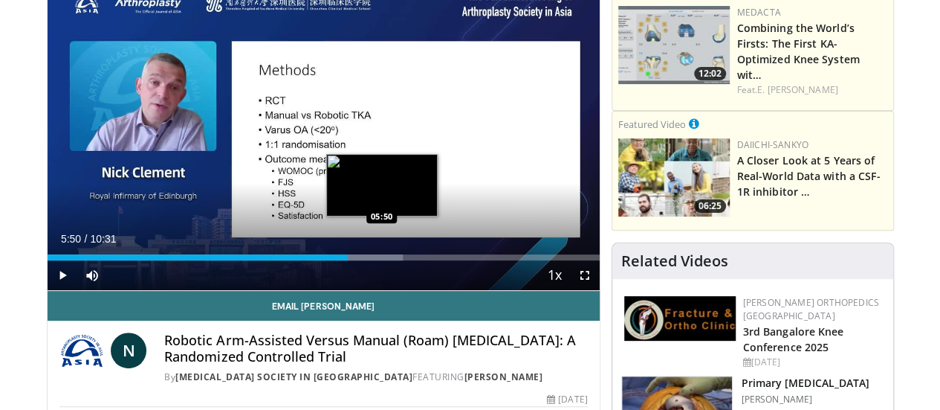
click at [344, 260] on div "Progress Bar" at bounding box center [366, 257] width 74 height 6
click at [358, 260] on div "Progress Bar" at bounding box center [376, 257] width 71 height 6
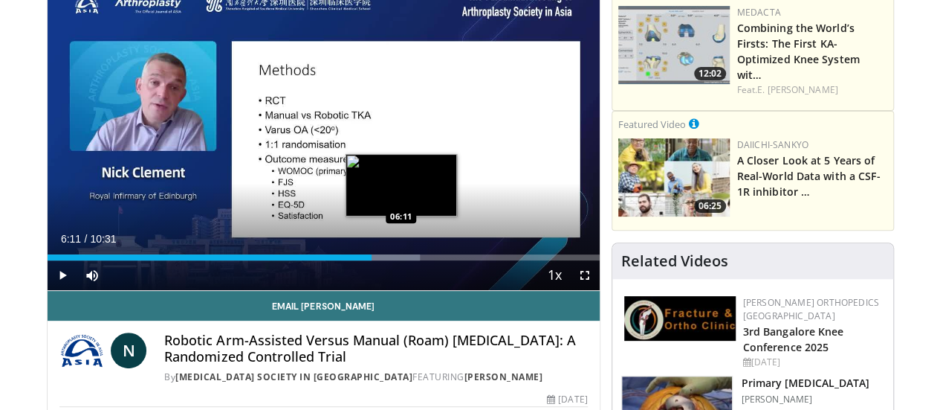
click at [364, 260] on div "Progress Bar" at bounding box center [380, 257] width 79 height 6
click at [373, 260] on div "Progress Bar" at bounding box center [392, 257] width 74 height 6
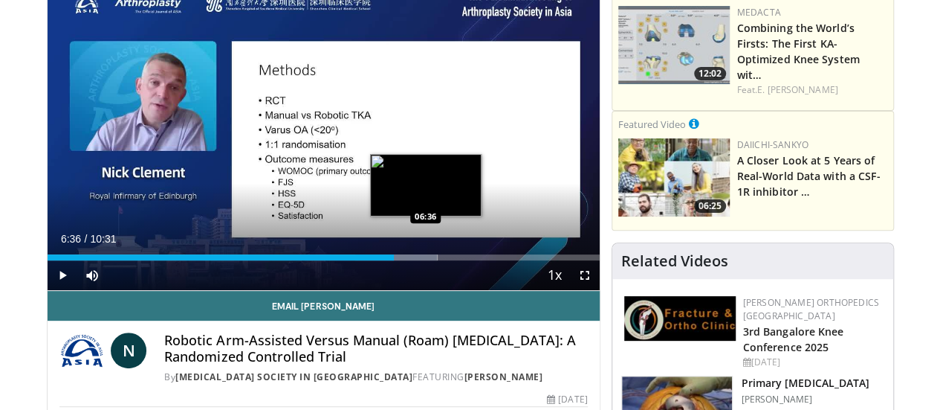
click at [388, 260] on div "Loaded : 70.66% 06:36 06:36" at bounding box center [324, 257] width 552 height 6
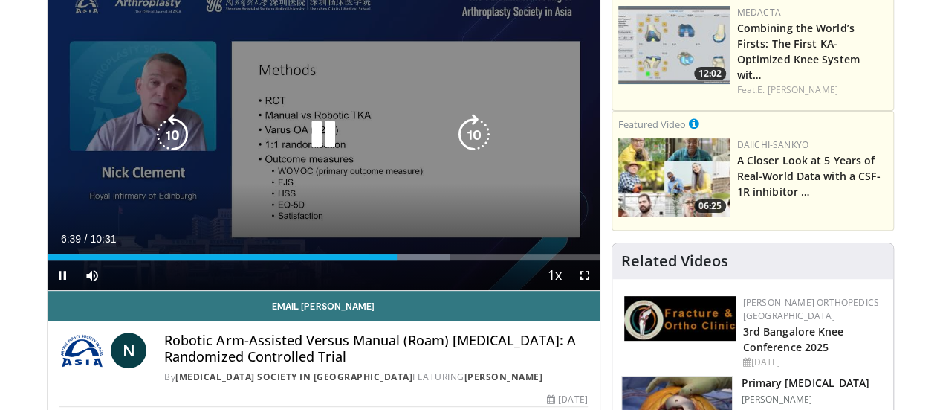
click at [320, 154] on icon "Video Player" at bounding box center [324, 135] width 42 height 42
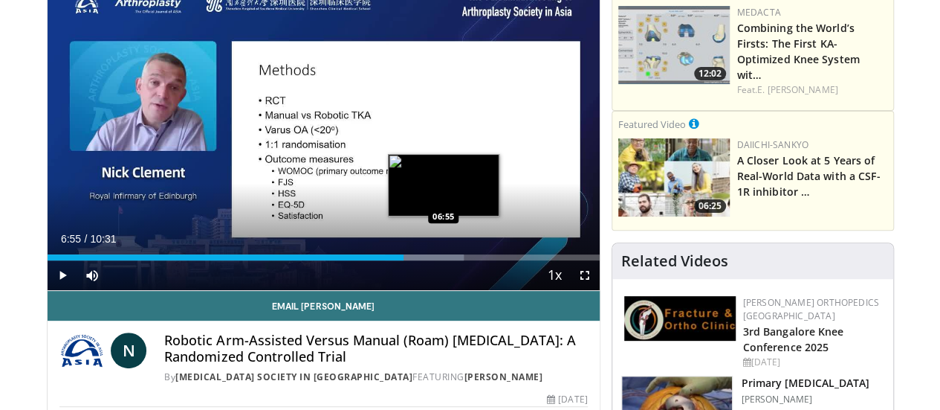
click at [406, 260] on div "Progress Bar" at bounding box center [424, 257] width 79 height 6
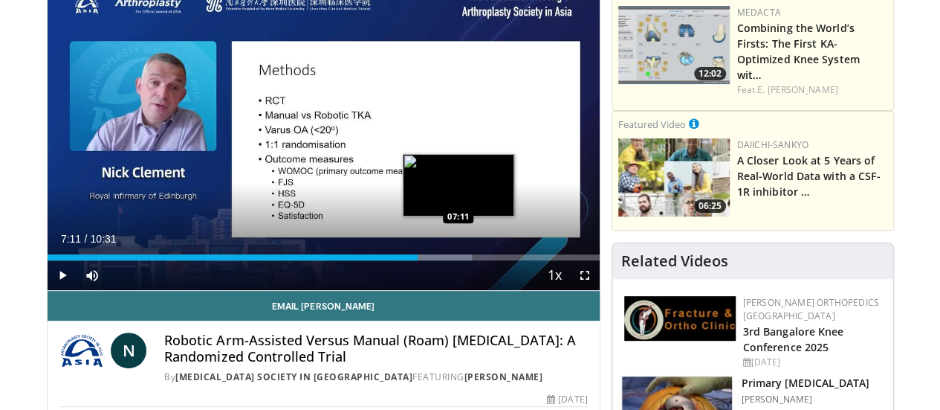
click at [421, 260] on div "Progress Bar" at bounding box center [431, 257] width 83 height 6
click at [430, 260] on div "Loaded : 78.52% 07:12 07:22" at bounding box center [324, 257] width 552 height 6
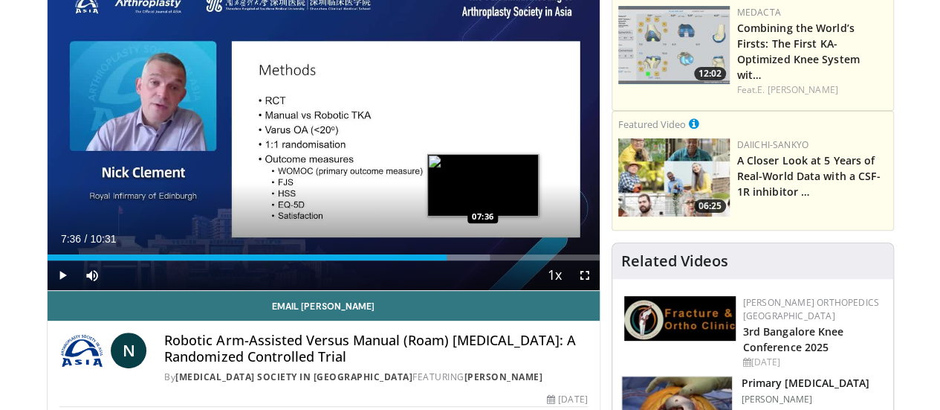
click at [445, 260] on div "Progress Bar" at bounding box center [449, 257] width 80 height 6
click at [454, 282] on video-js "**********" at bounding box center [324, 134] width 552 height 311
click at [453, 260] on div "Progress Bar" at bounding box center [466, 257] width 82 height 6
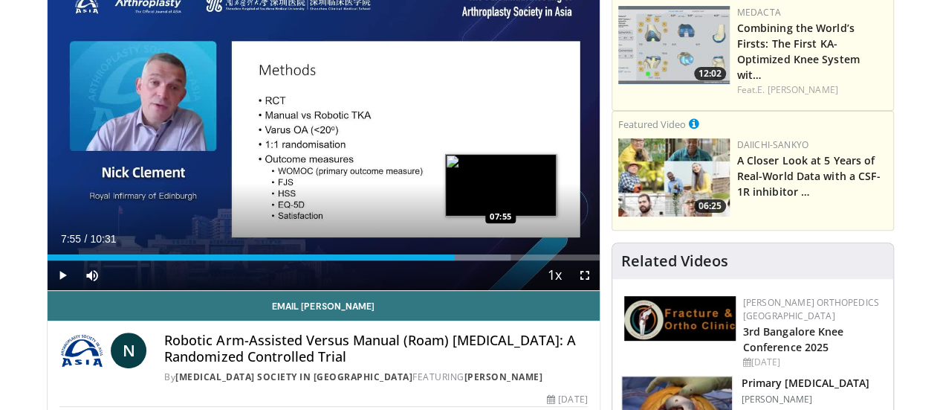
click at [463, 260] on div "Progress Bar" at bounding box center [469, 257] width 83 height 6
click at [471, 260] on div "Progress Bar" at bounding box center [478, 257] width 83 height 6
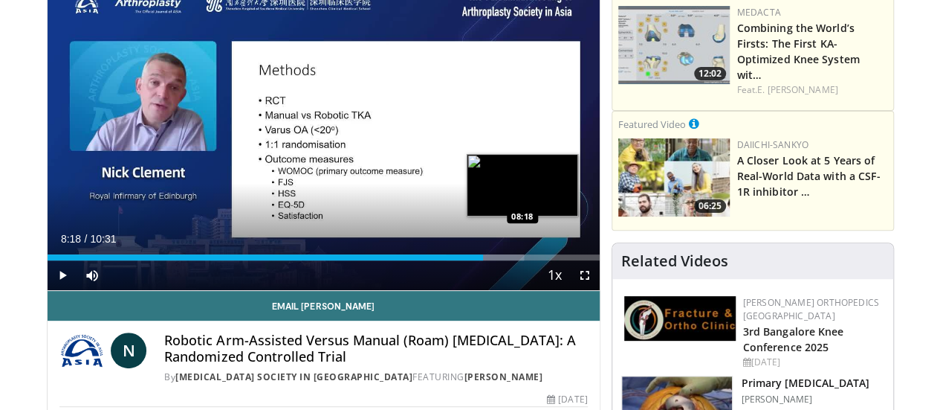
click at [485, 260] on div "Loaded : 86.37% 08:18 08:18" at bounding box center [324, 257] width 552 height 6
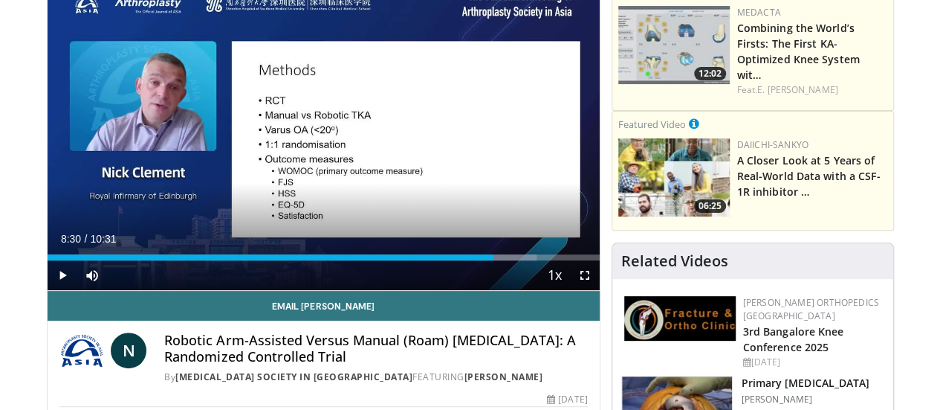
click at [497, 260] on div "Loaded : 88.66% 08:30 08:30" at bounding box center [324, 257] width 552 height 6
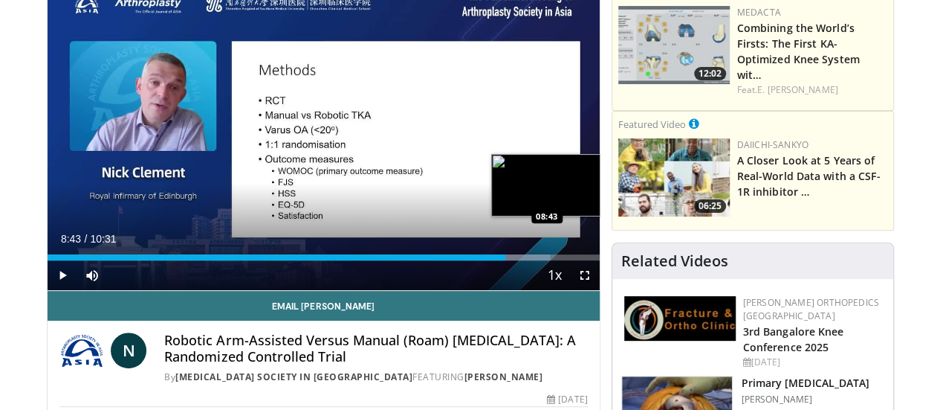
click at [509, 260] on div "Progress Bar" at bounding box center [510, 257] width 82 height 6
click at [518, 260] on div "Progress Bar" at bounding box center [523, 257] width 71 height 6
click at [531, 260] on div "Loaded : 94.22% 09:07 09:05" at bounding box center [324, 257] width 552 height 6
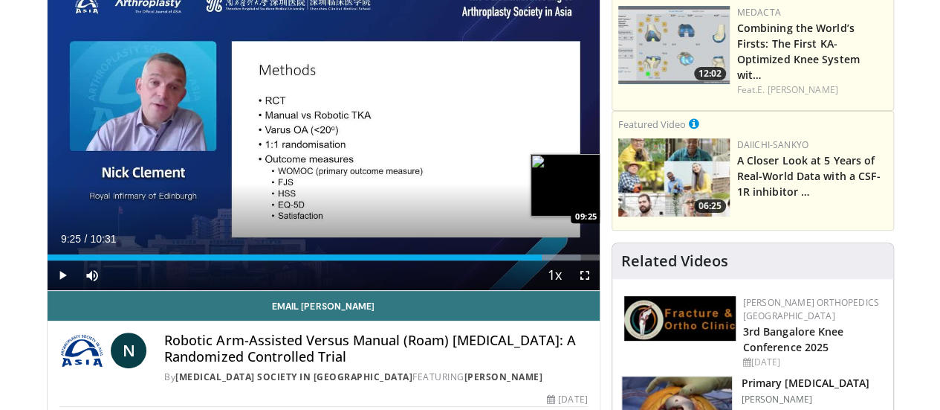
click at [549, 260] on div "Loaded : 96.58% 09:25 09:25" at bounding box center [324, 257] width 552 height 6
click at [564, 260] on div "Progress Bar" at bounding box center [557, 257] width 83 height 6
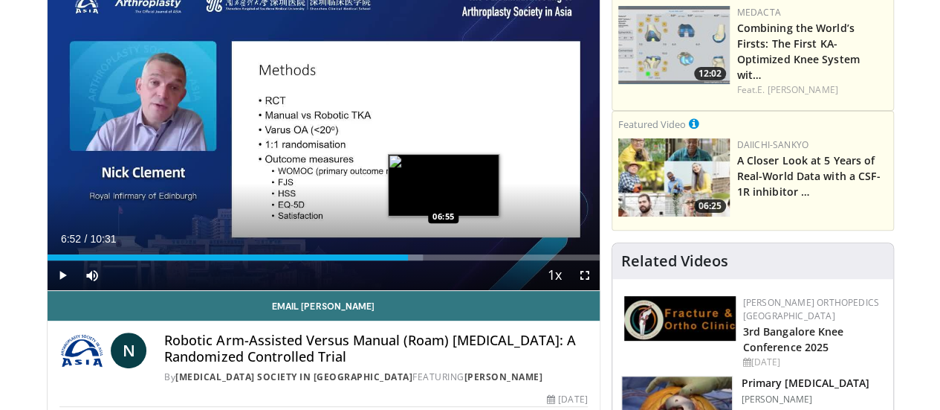
click at [403, 260] on div "Loaded : 68.08% 06:52 06:55" at bounding box center [324, 253] width 552 height 14
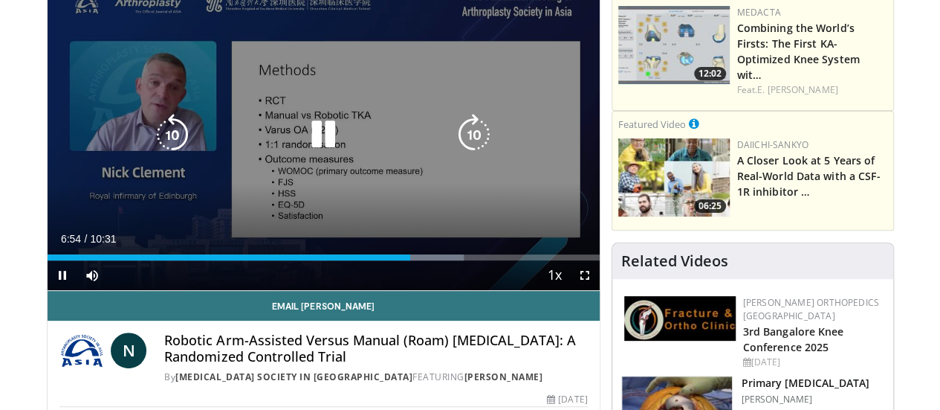
click at [303, 148] on icon "Video Player" at bounding box center [324, 135] width 42 height 42
